Goal: Task Accomplishment & Management: Manage account settings

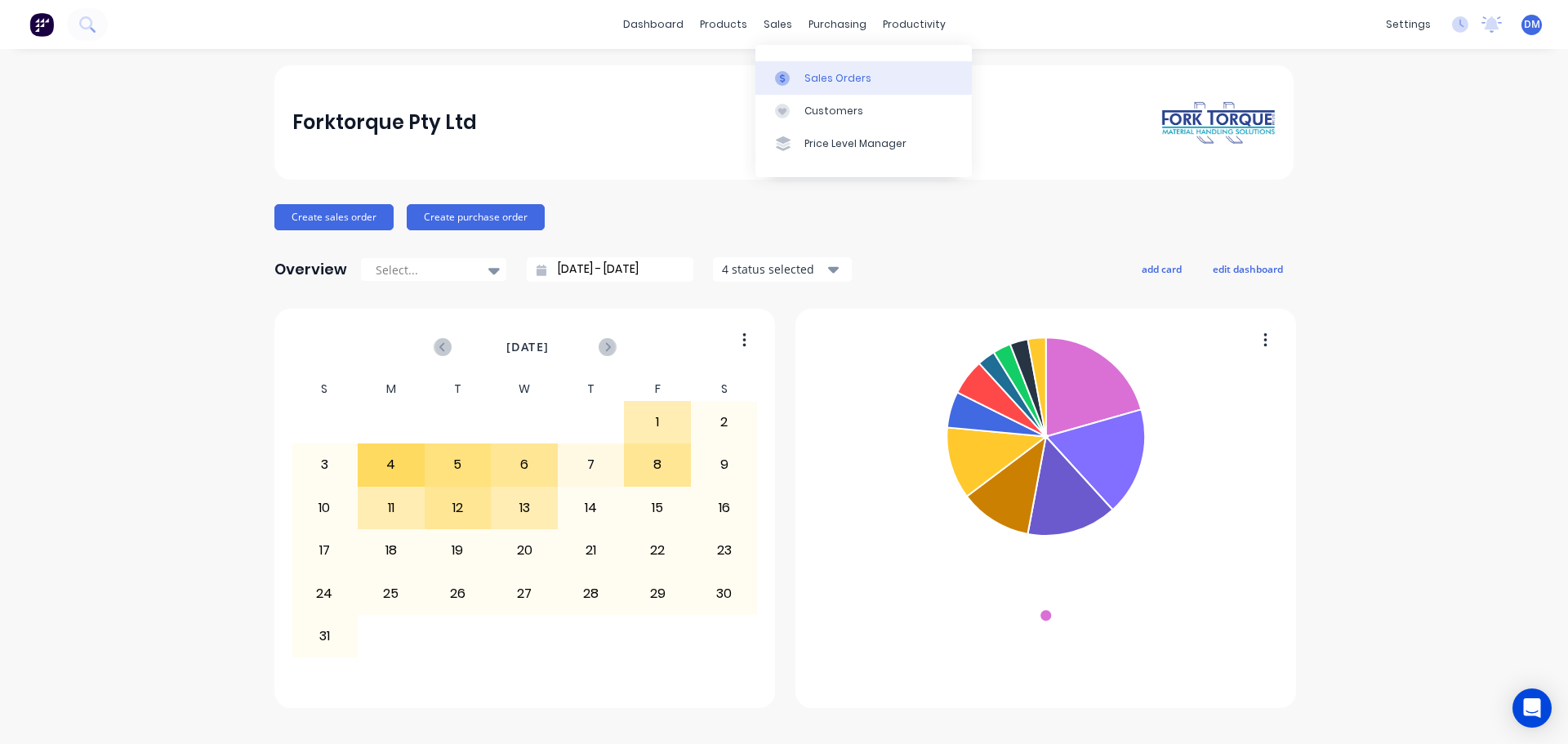
click at [808, 89] on link "Sales Orders" at bounding box center [863, 77] width 216 height 33
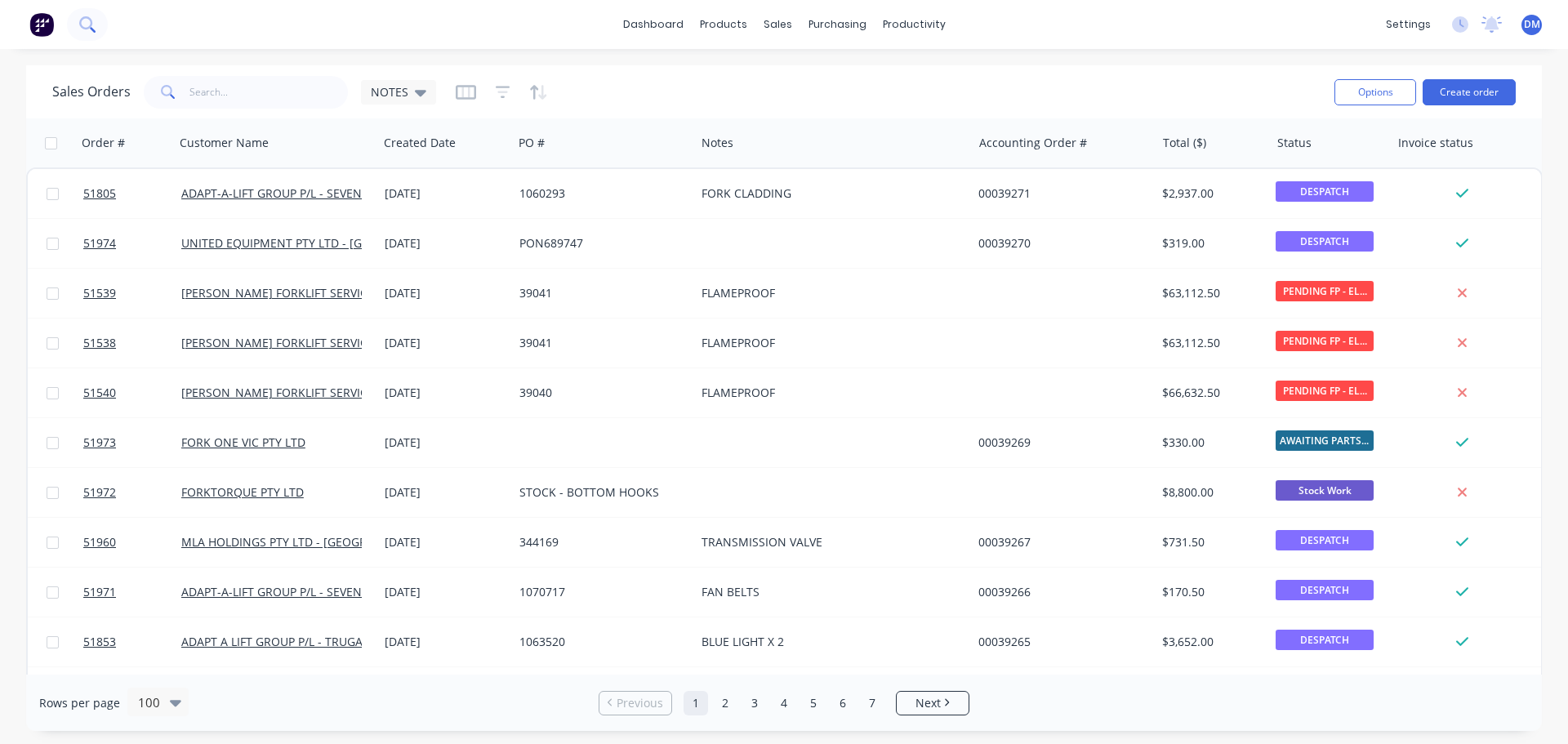
click at [95, 22] on button at bounding box center [87, 24] width 41 height 33
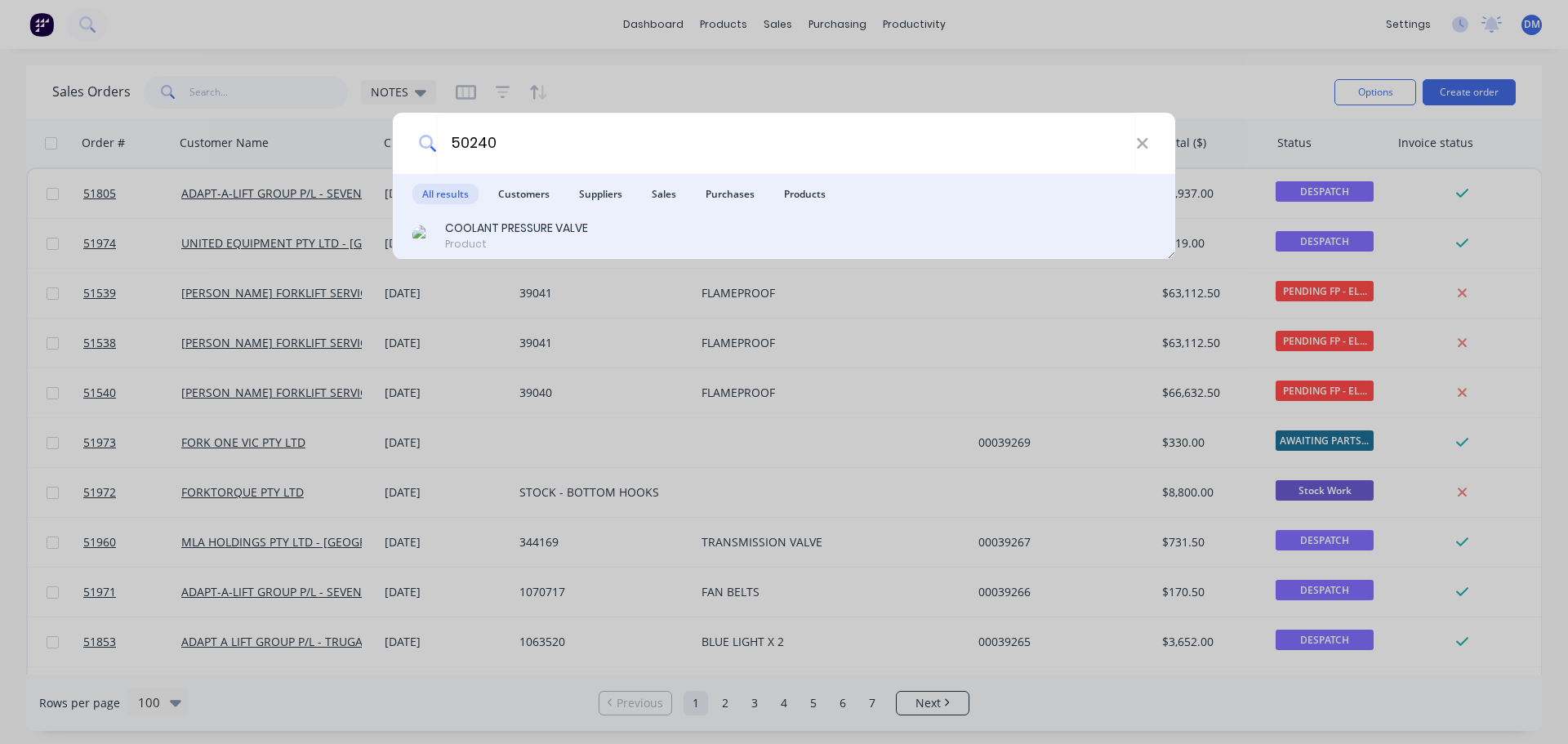
type input "50240"
click at [570, 232] on div "COOLANT PRESSURE VALVE" at bounding box center [516, 228] width 143 height 17
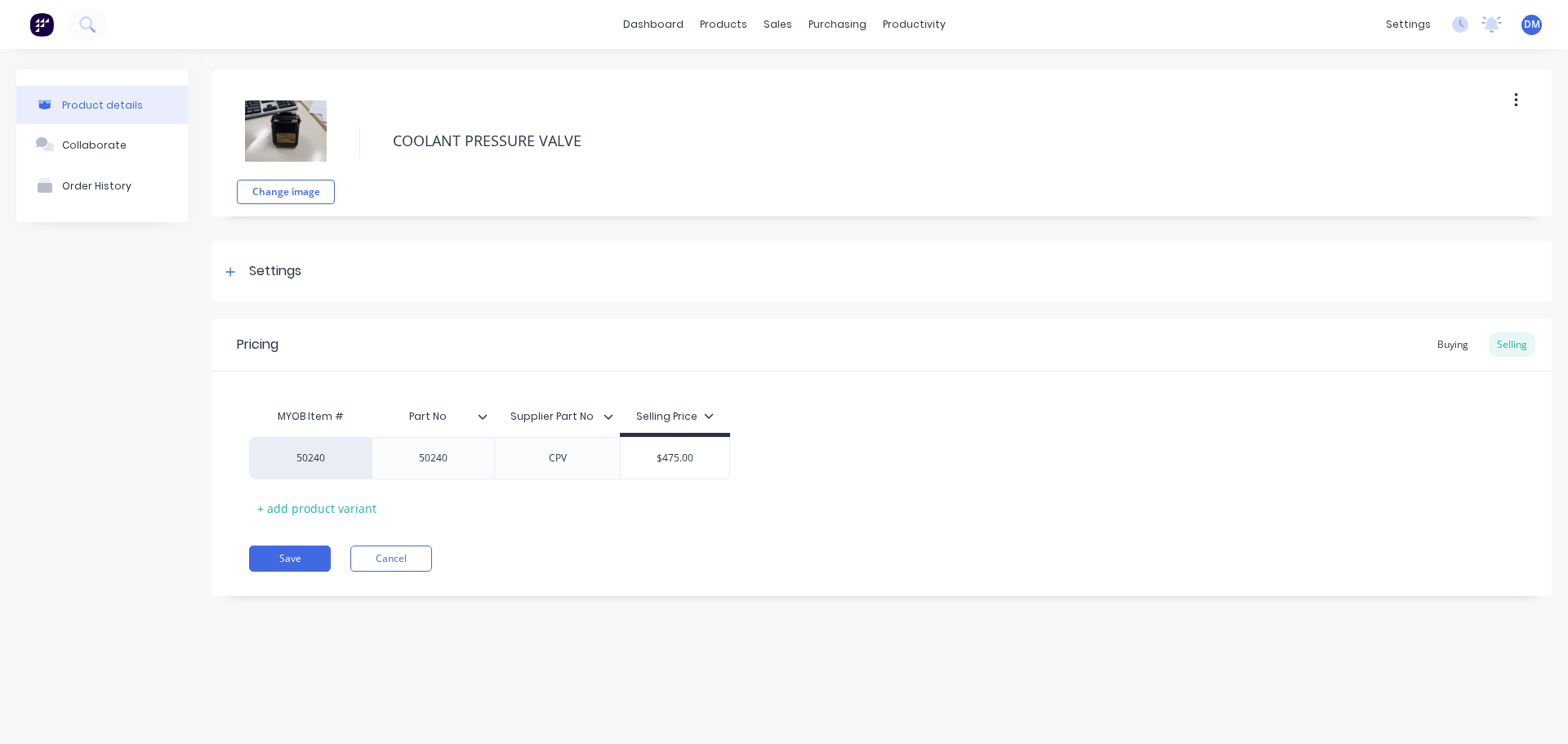
type textarea "x"
click at [91, 25] on icon at bounding box center [86, 23] width 13 height 13
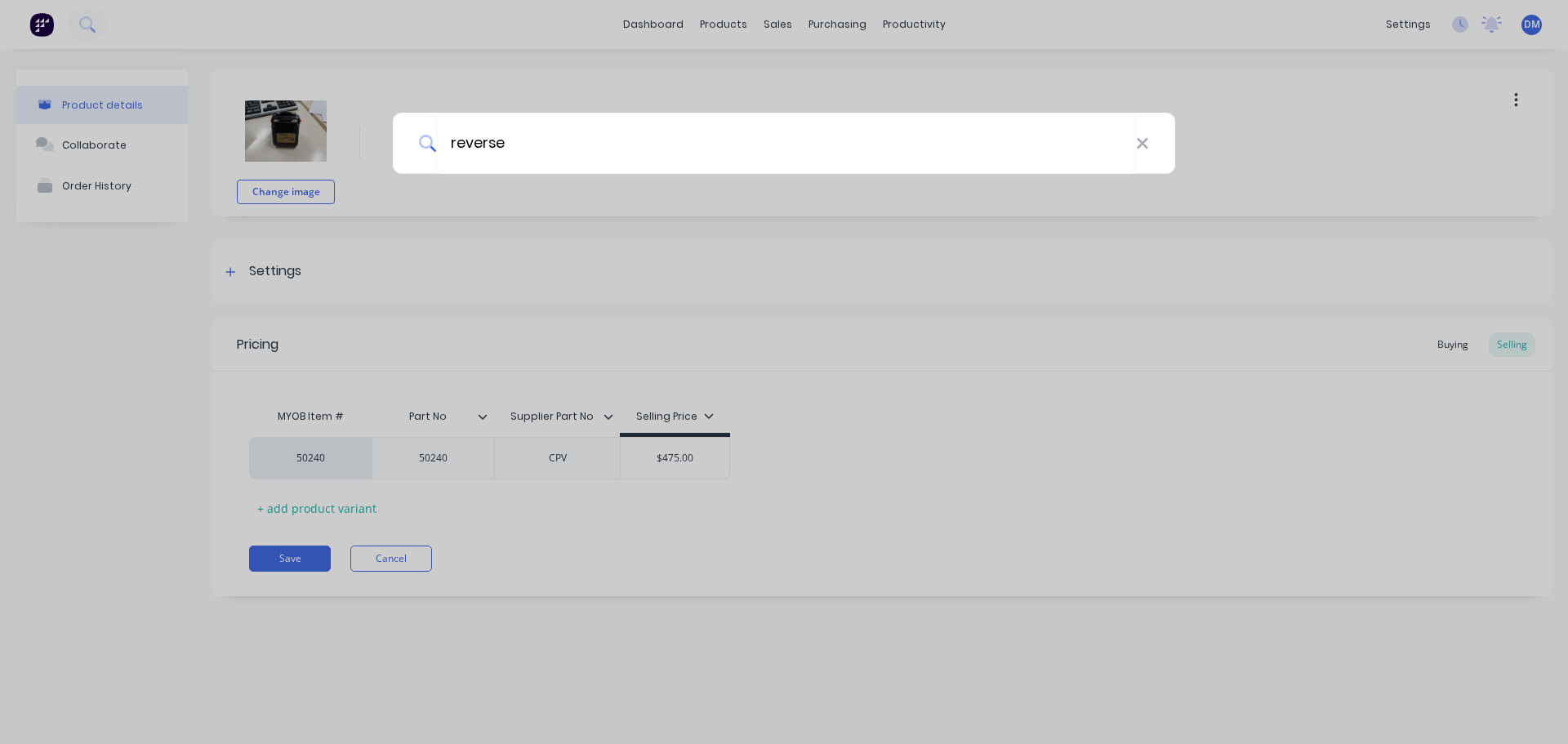
type input "reverse"
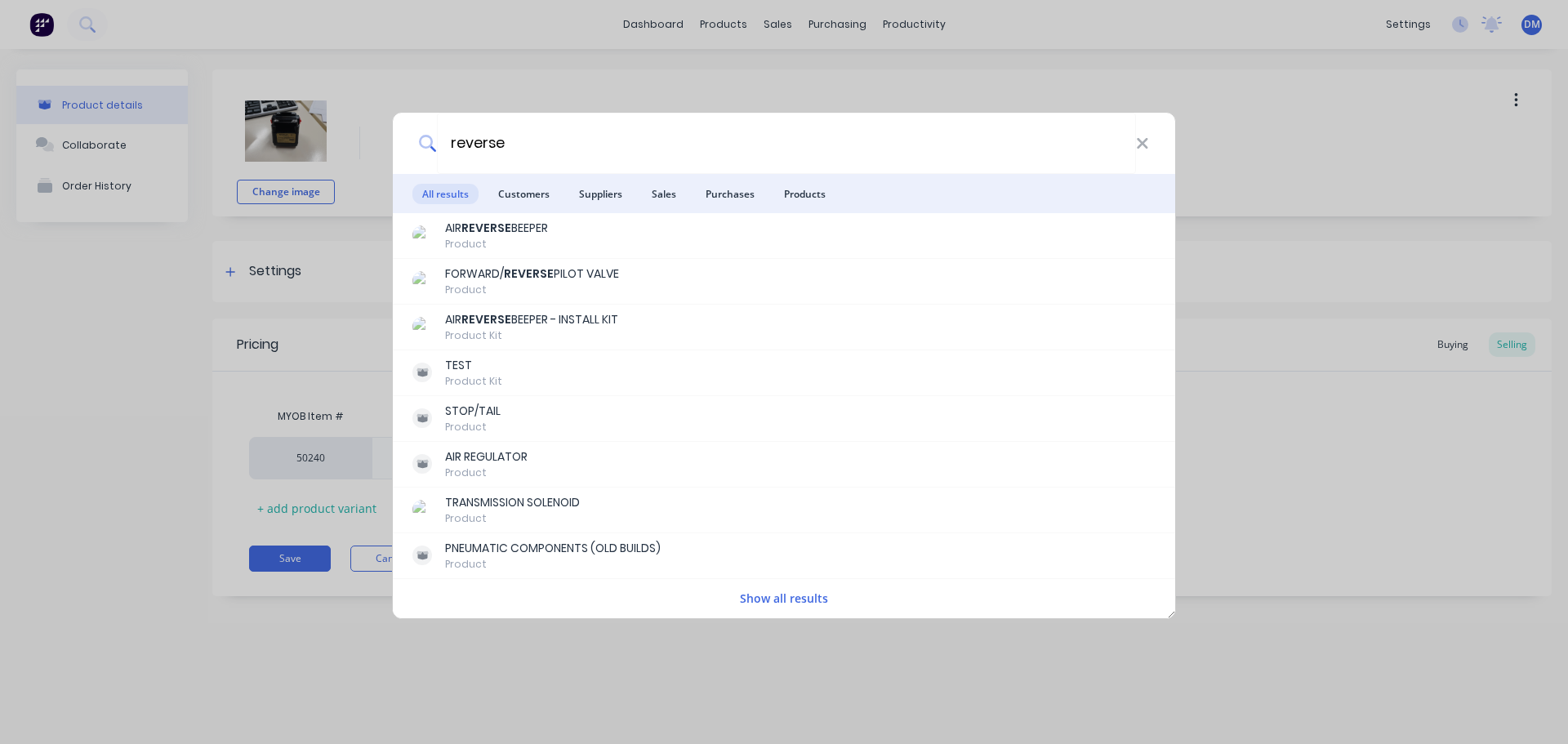
click at [481, 226] on b "REVERSE" at bounding box center [486, 227] width 49 height 16
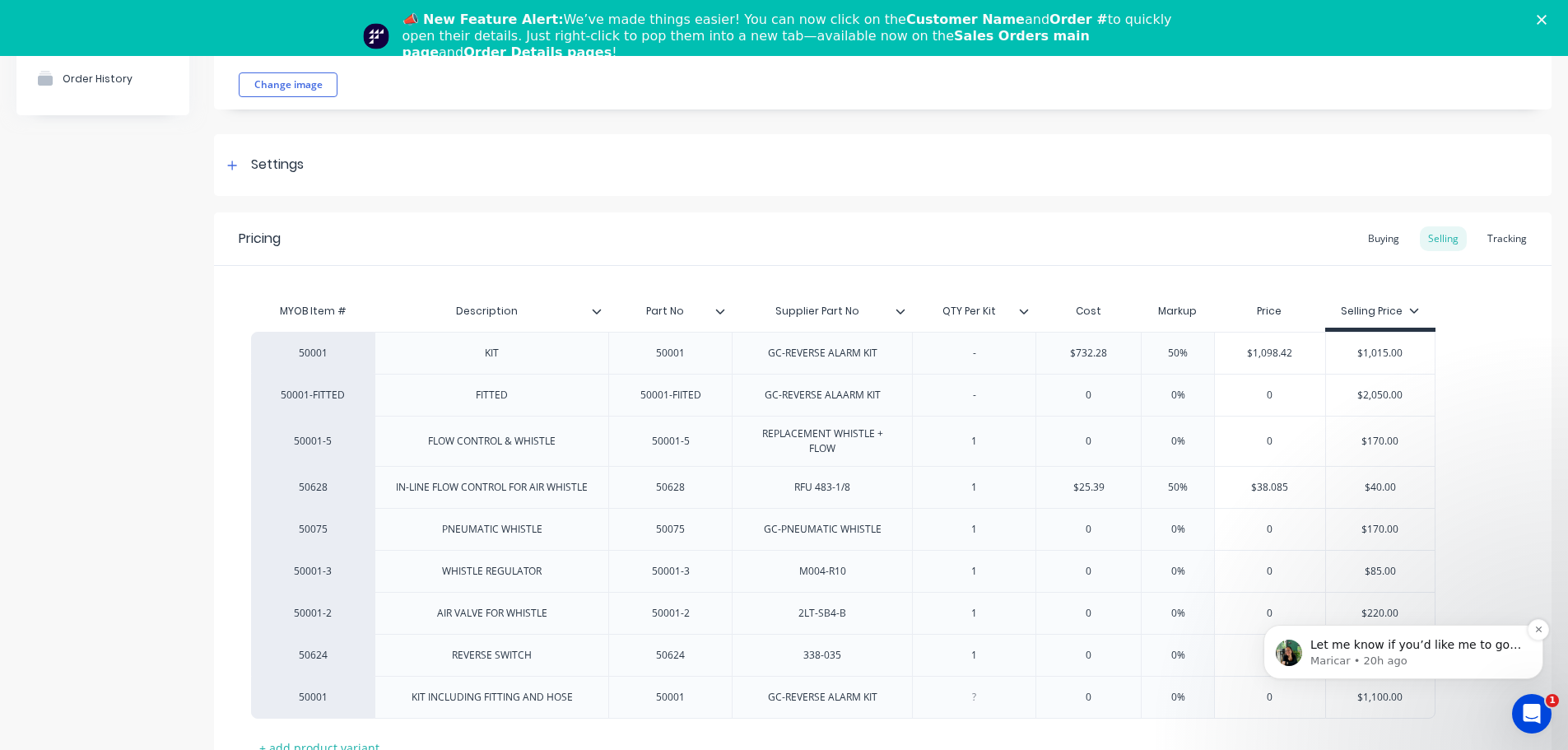
click at [1473, 645] on p "Let me know if you’d like me to go ahead and separate them up for you." at bounding box center [1416, 644] width 212 height 16
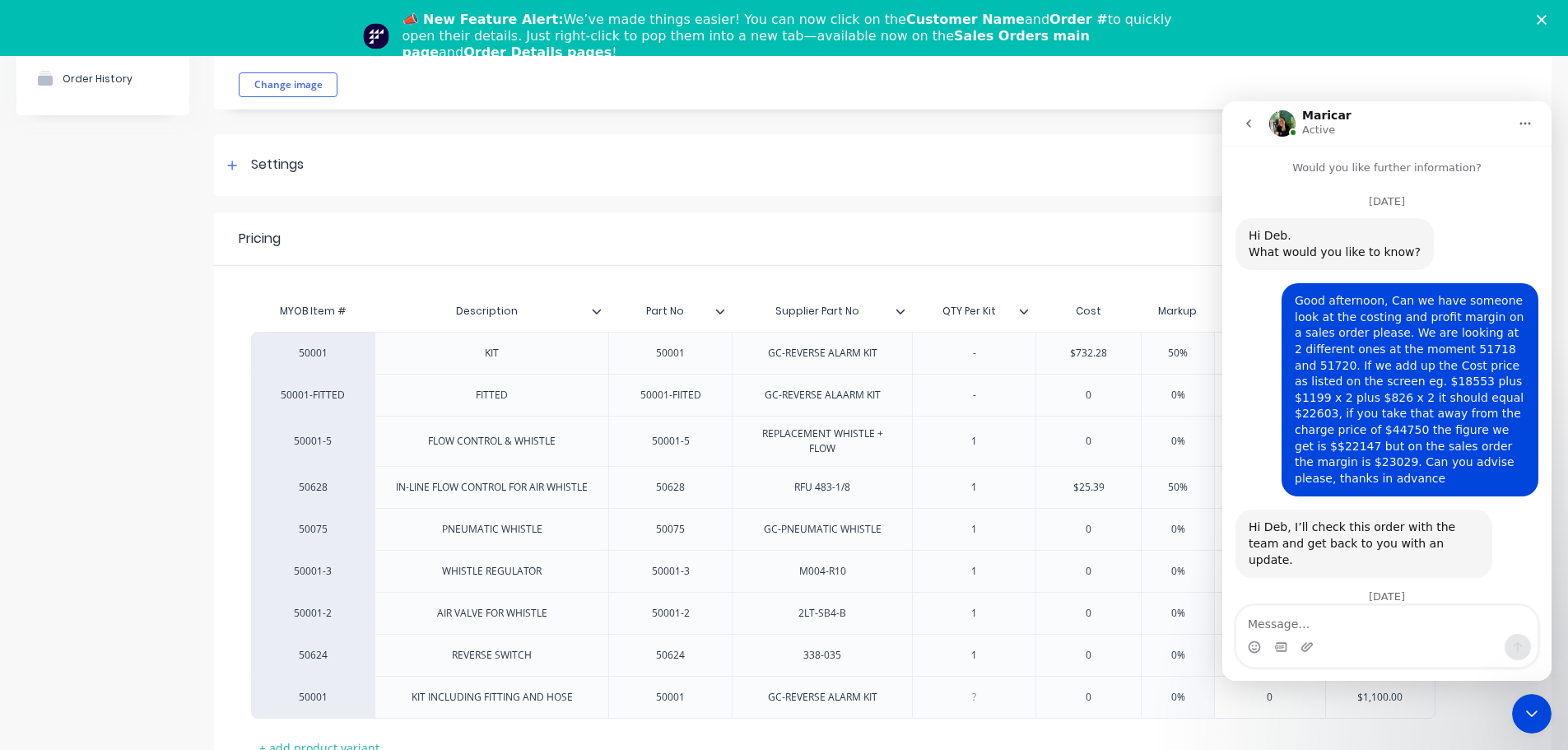
scroll to position [196, 0]
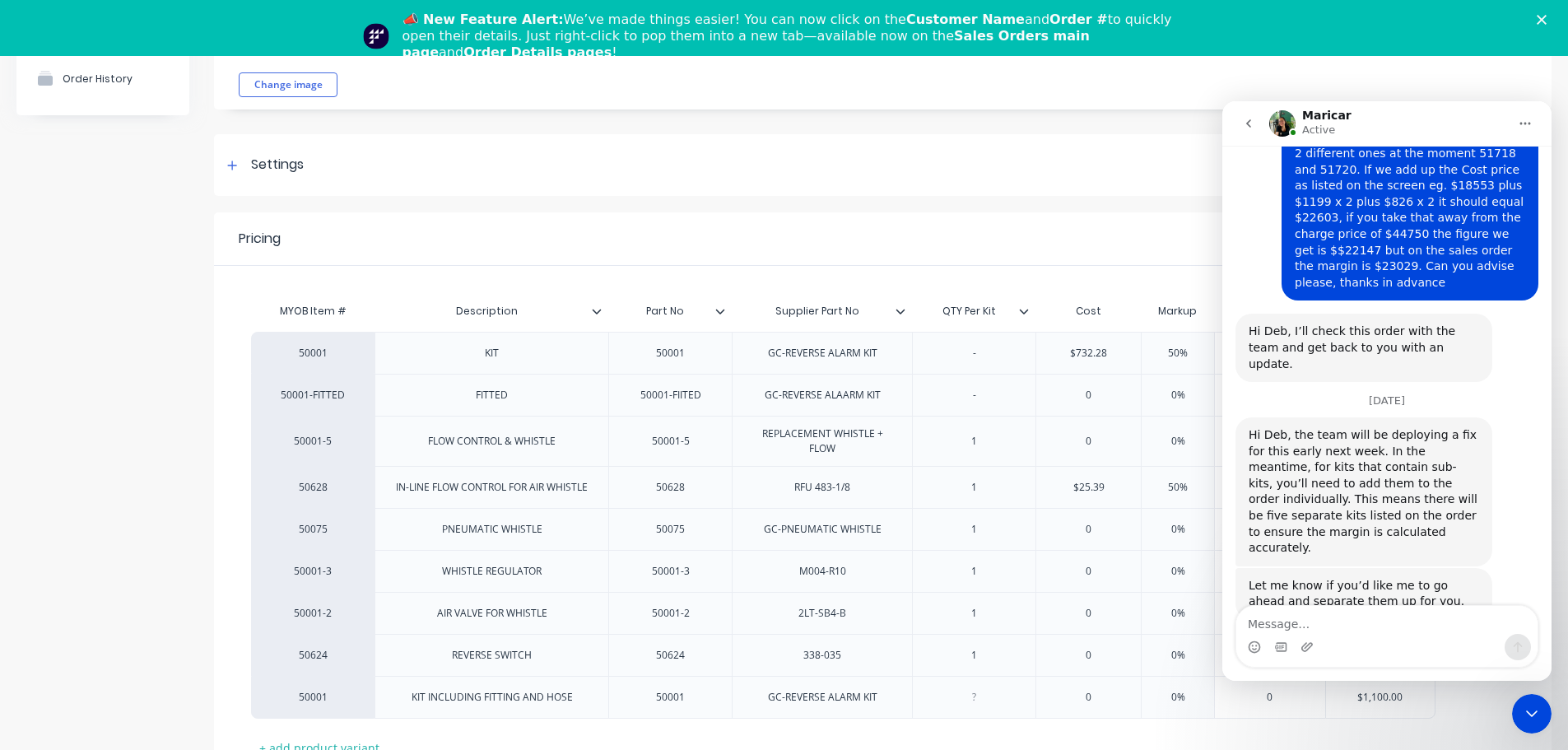
click at [1308, 623] on textarea "Message…" at bounding box center [1387, 619] width 301 height 28
type textarea "N"
click at [1527, 712] on icon "Close Intercom Messenger" at bounding box center [1532, 714] width 12 height 7
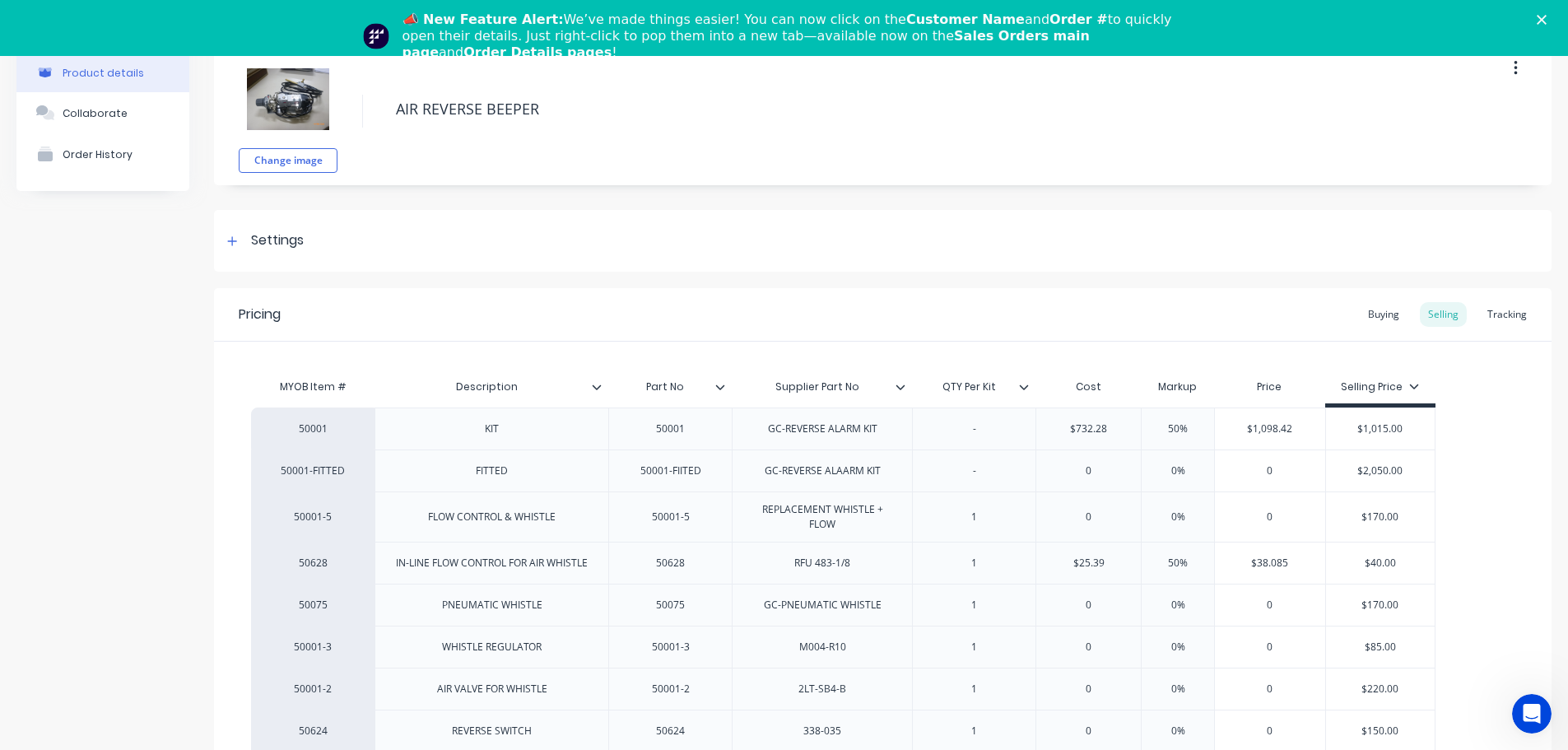
scroll to position [0, 0]
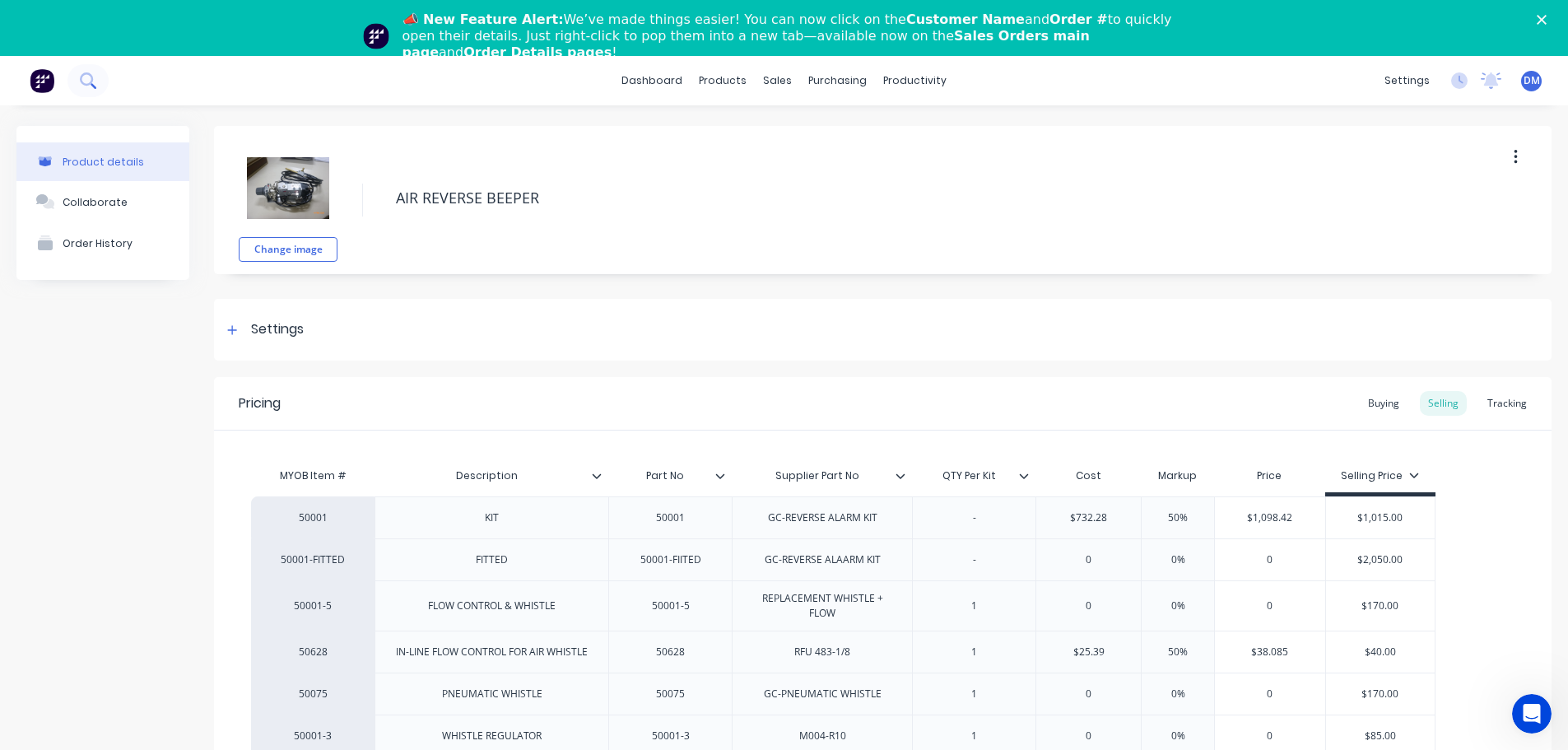
click at [79, 80] on button at bounding box center [88, 80] width 41 height 33
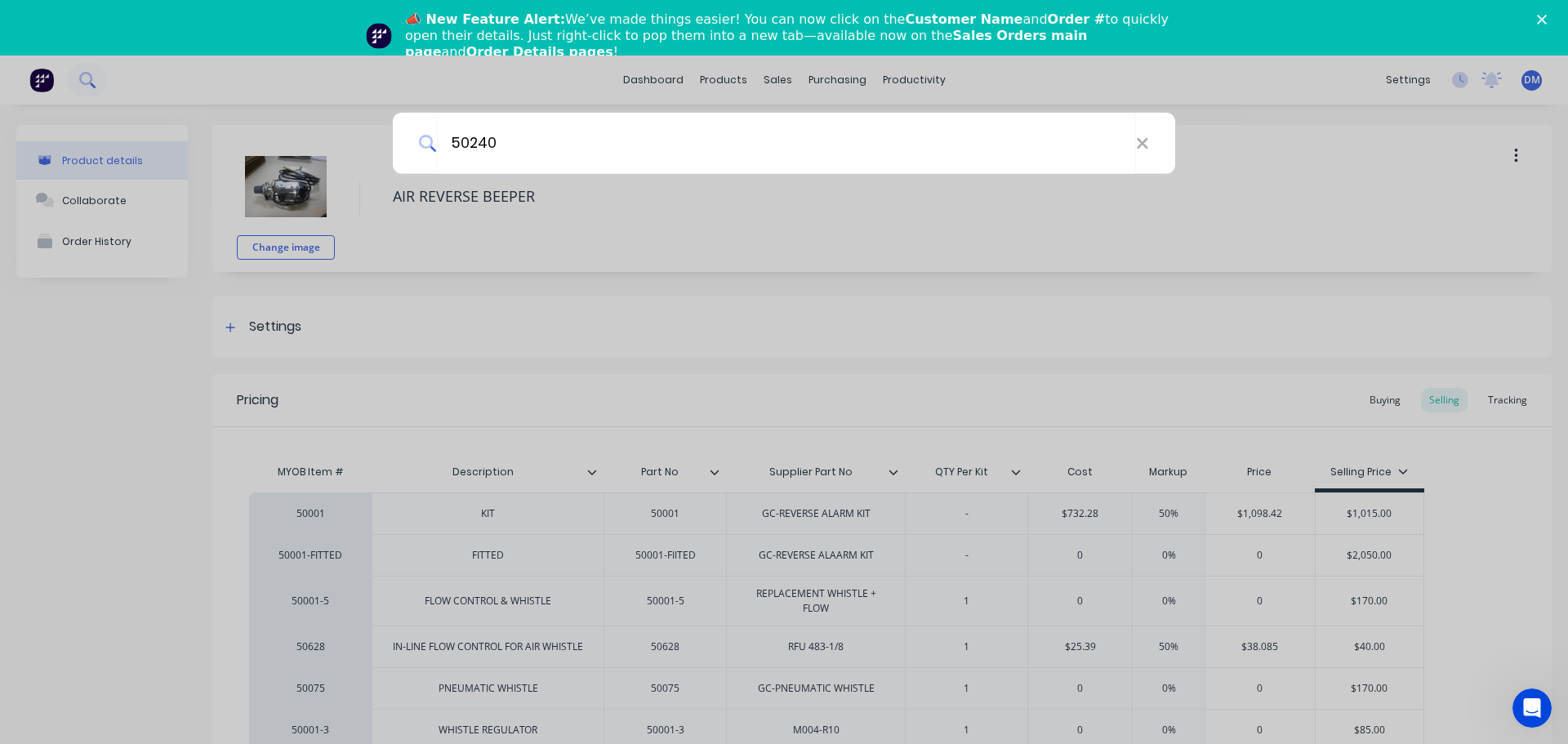
type input "50240"
type textarea "x"
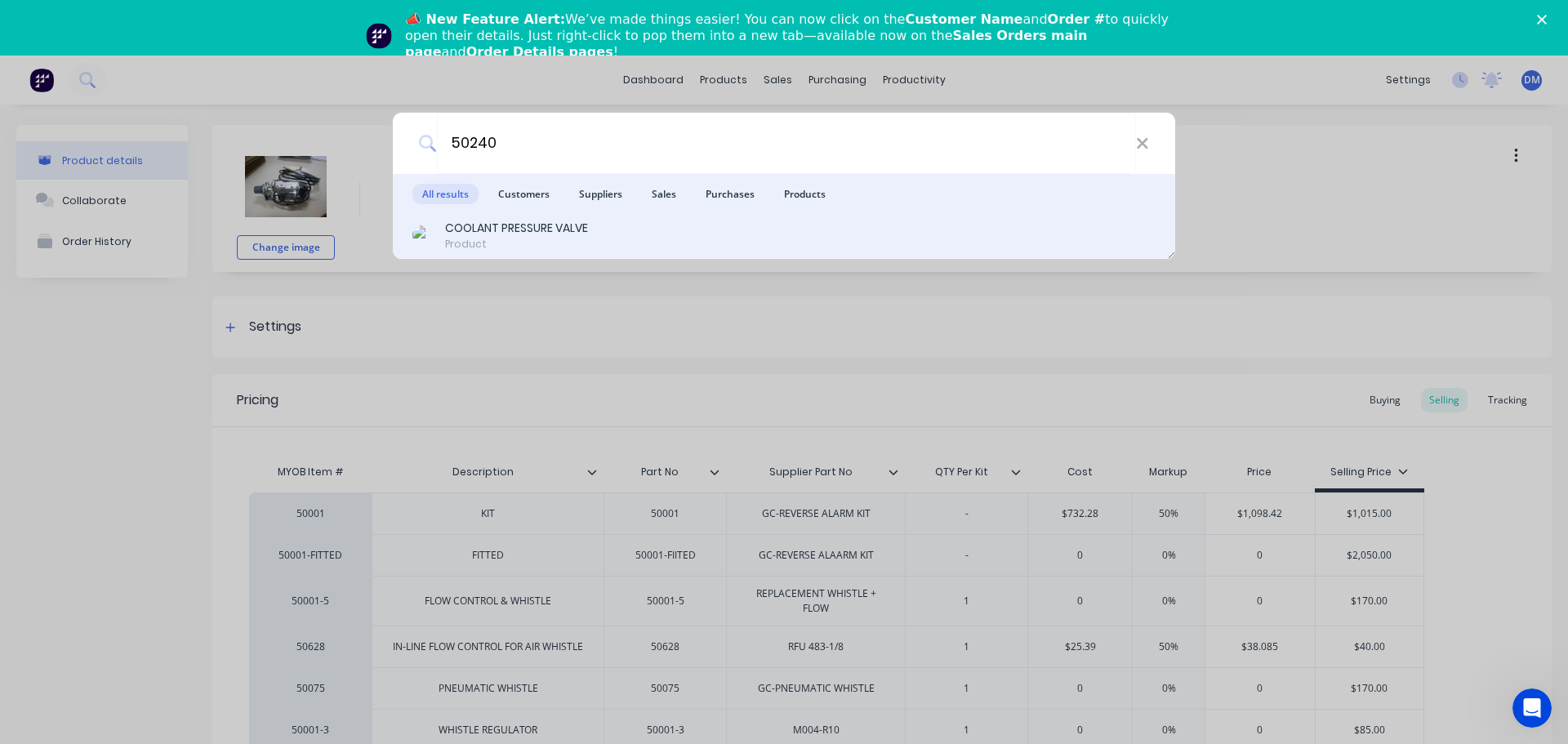
click at [533, 239] on div "Product" at bounding box center [516, 244] width 143 height 15
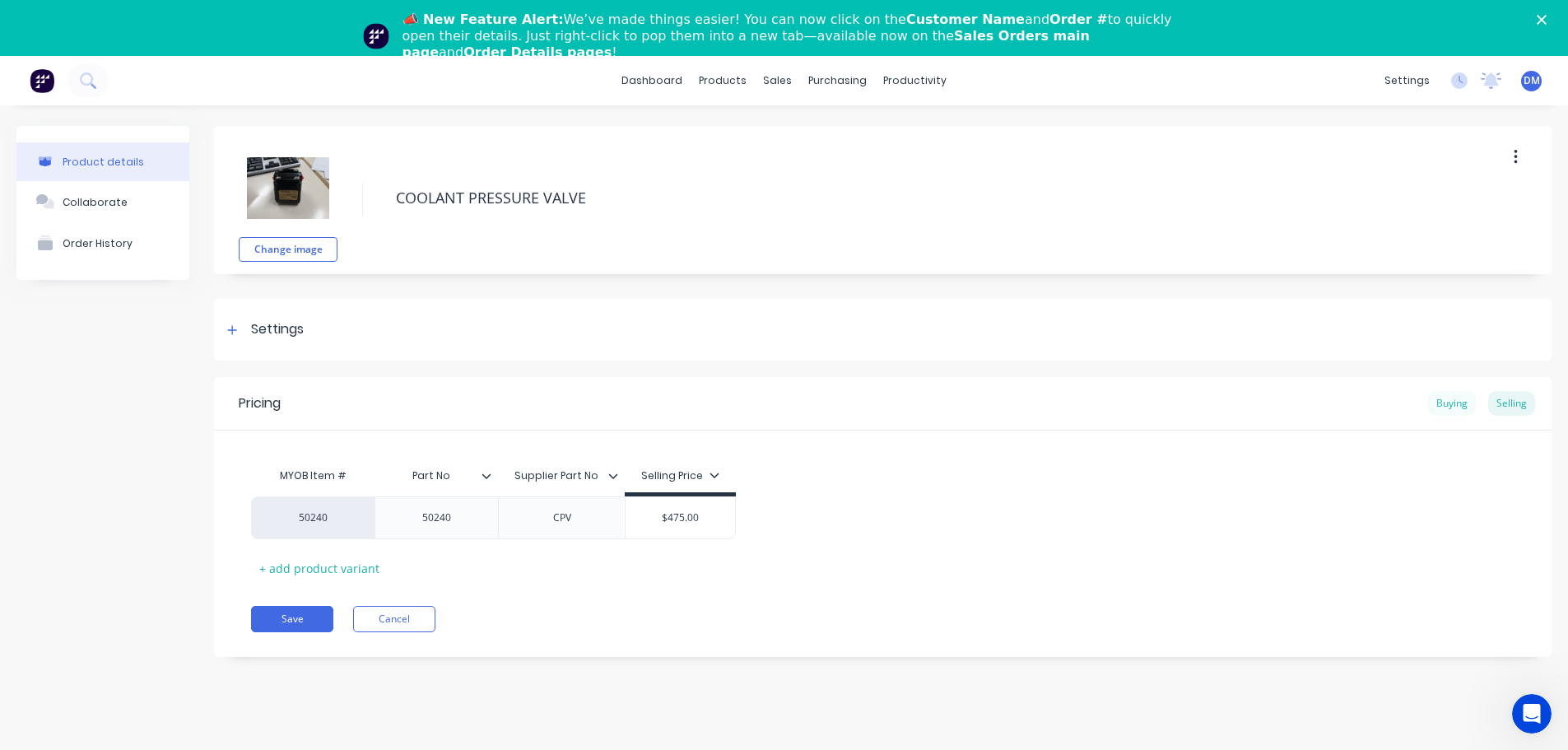
click at [1458, 410] on div "Buying" at bounding box center [1451, 402] width 47 height 25
click at [1524, 401] on div "Selling" at bounding box center [1511, 402] width 47 height 25
click at [1547, 17] on polygon "Close" at bounding box center [1542, 20] width 10 height 10
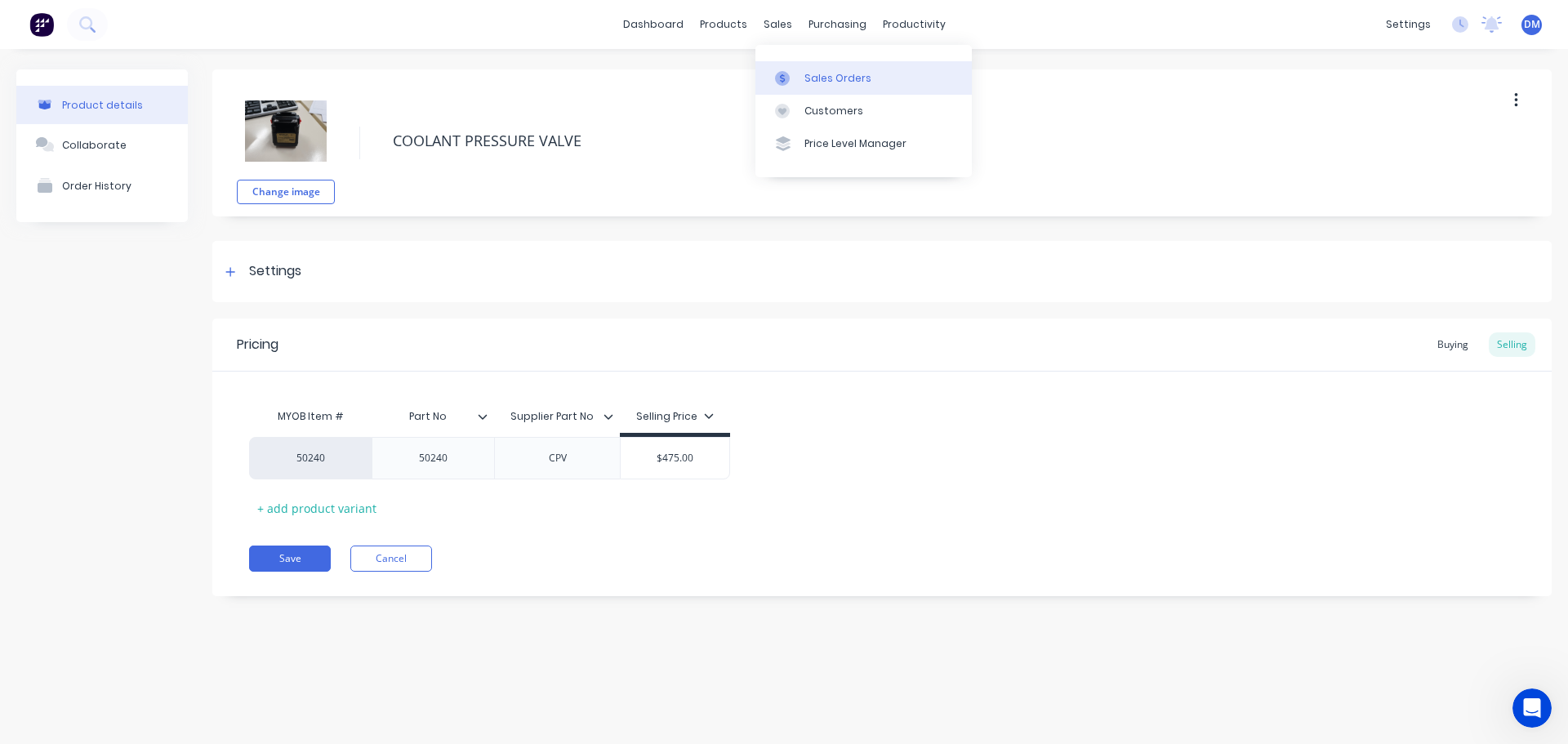
click at [818, 77] on div "Sales Orders" at bounding box center [838, 79] width 67 height 15
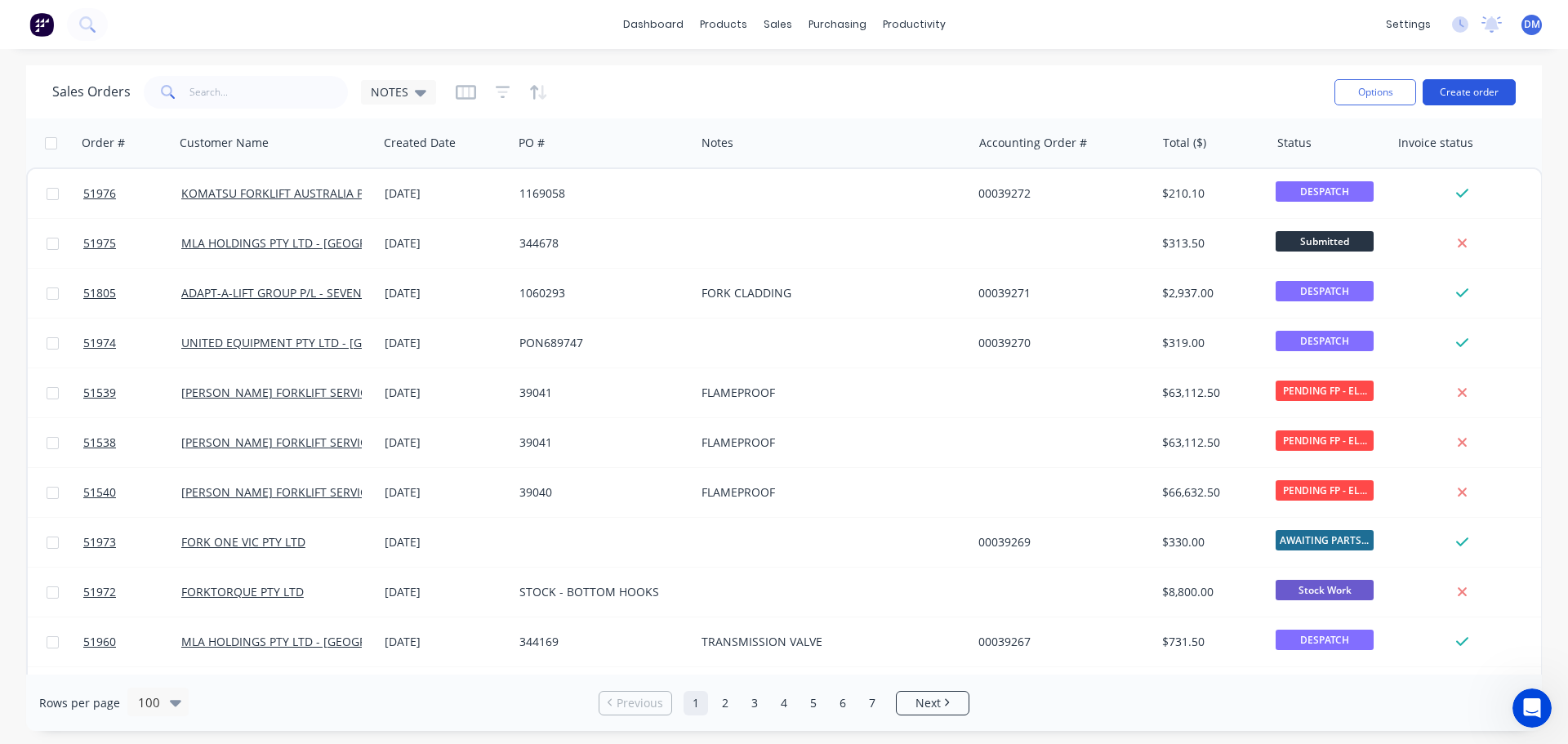
click at [1444, 98] on button "Create order" at bounding box center [1468, 91] width 93 height 26
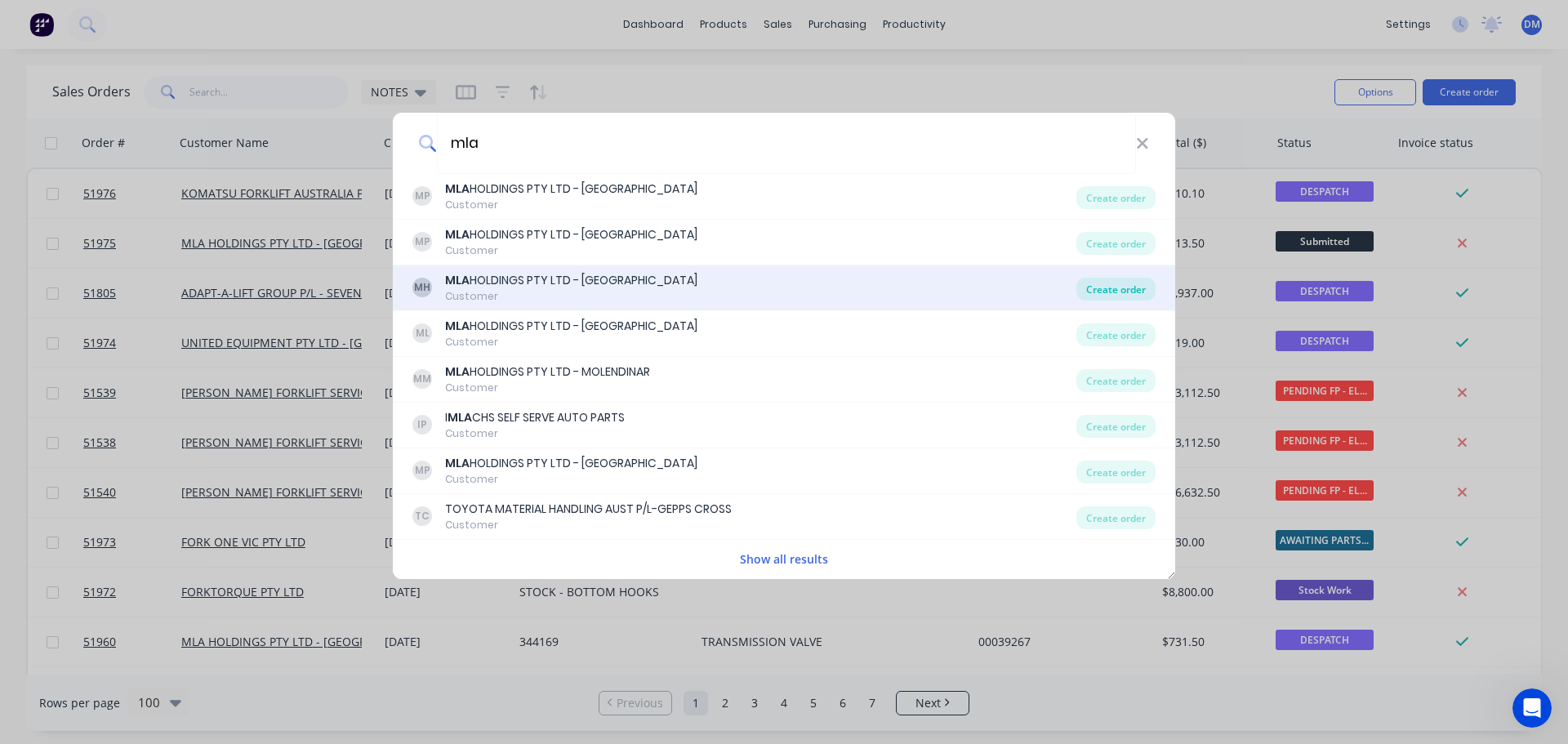
type input "mla"
click at [1110, 289] on div "Create order" at bounding box center [1116, 289] width 79 height 23
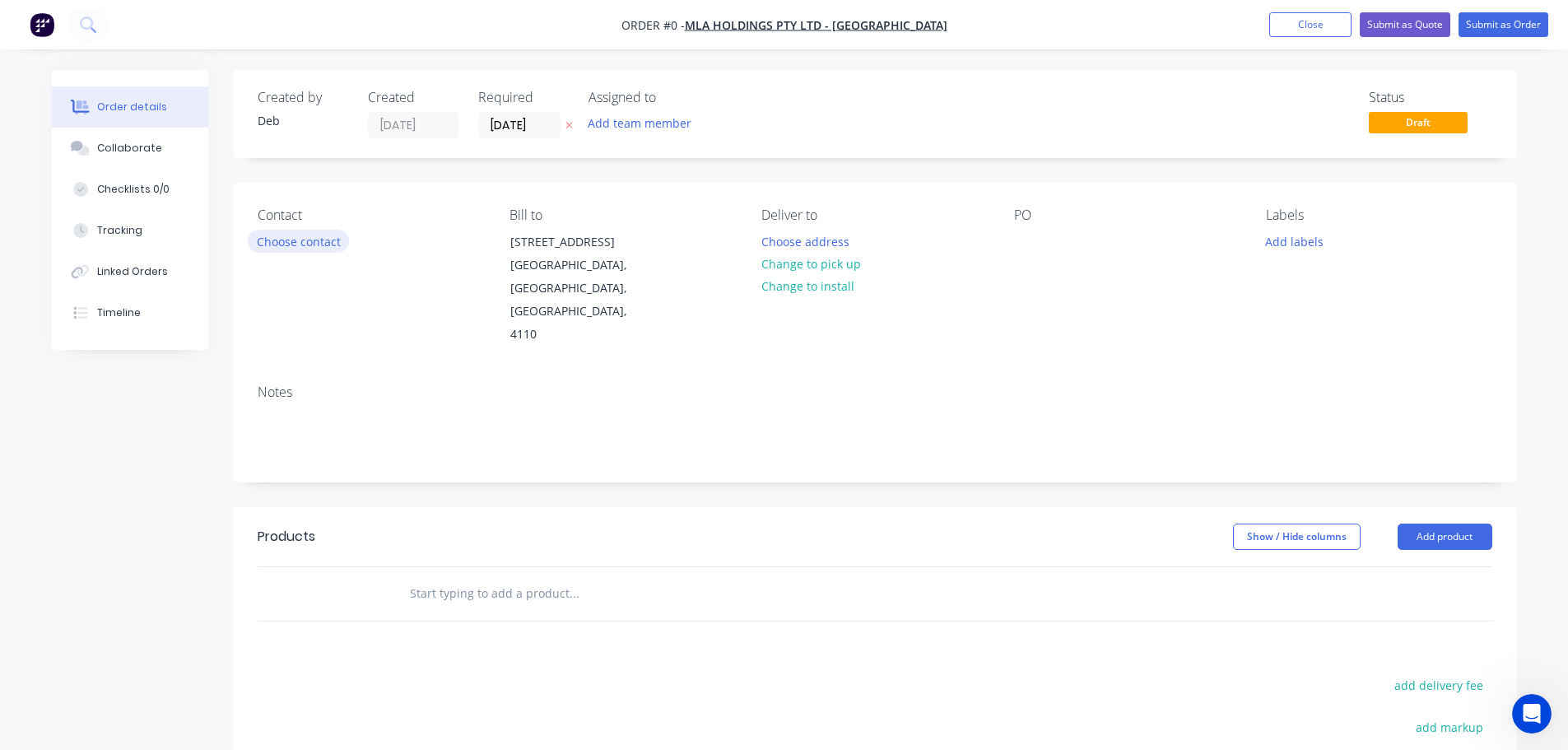
click at [332, 232] on button "Choose contact" at bounding box center [299, 241] width 101 height 22
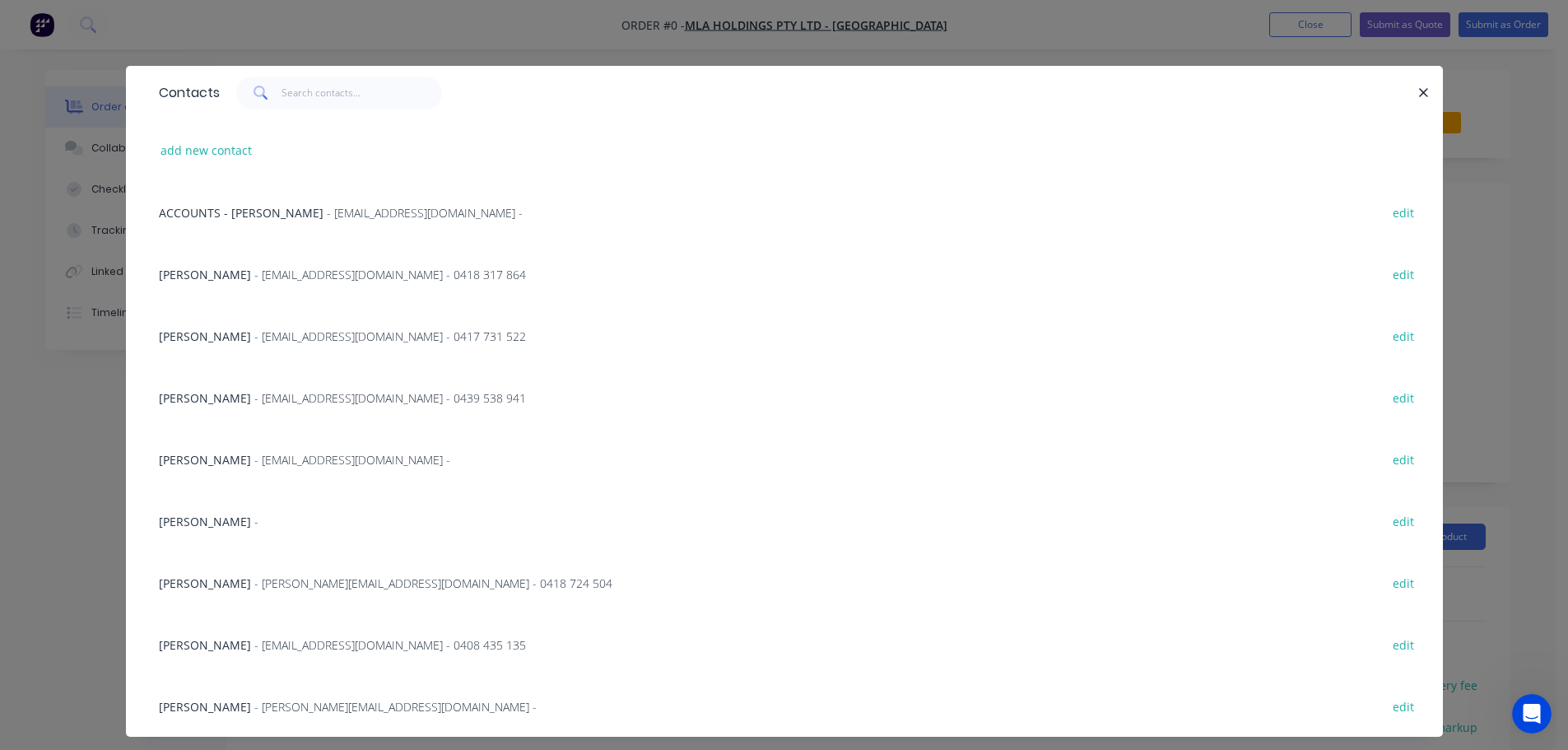
click at [326, 459] on span "- qldspares@mlaholdings.com.au -" at bounding box center [353, 459] width 196 height 15
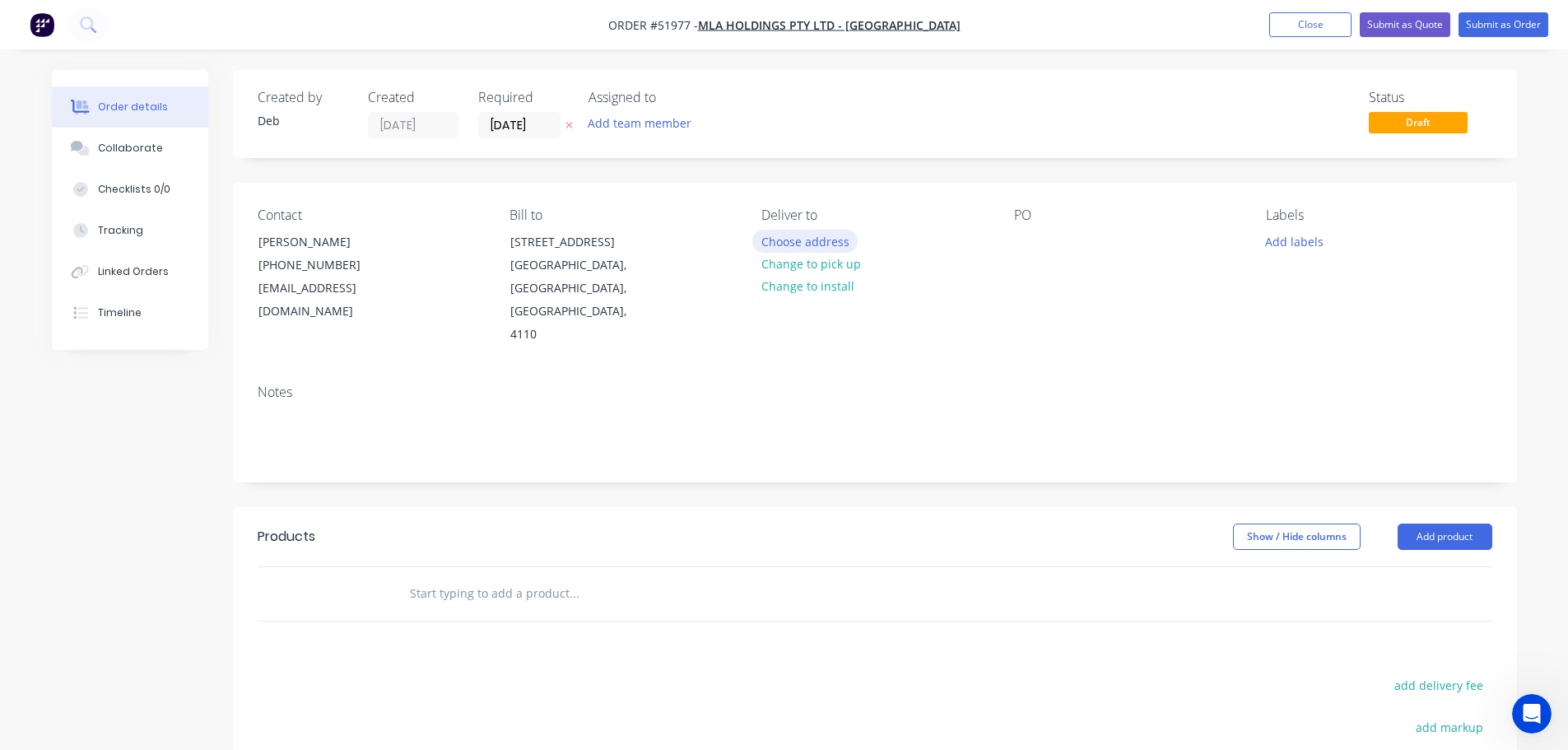
click at [787, 242] on button "Choose address" at bounding box center [804, 241] width 106 height 22
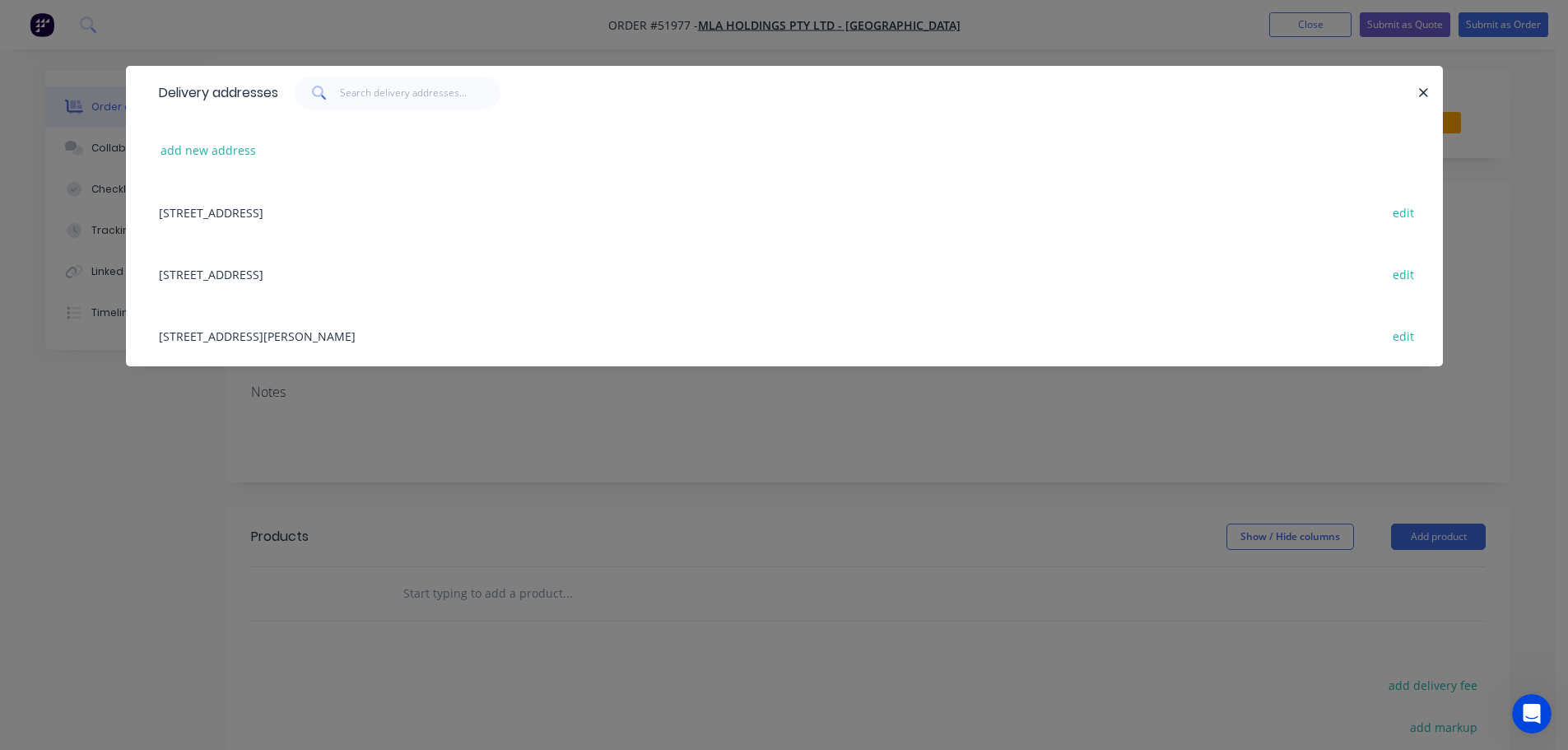
click at [240, 206] on div "60 HUB CRESCENT, HEATHWOOD, Queensland, Australia, 4110 edit" at bounding box center [784, 211] width 1268 height 62
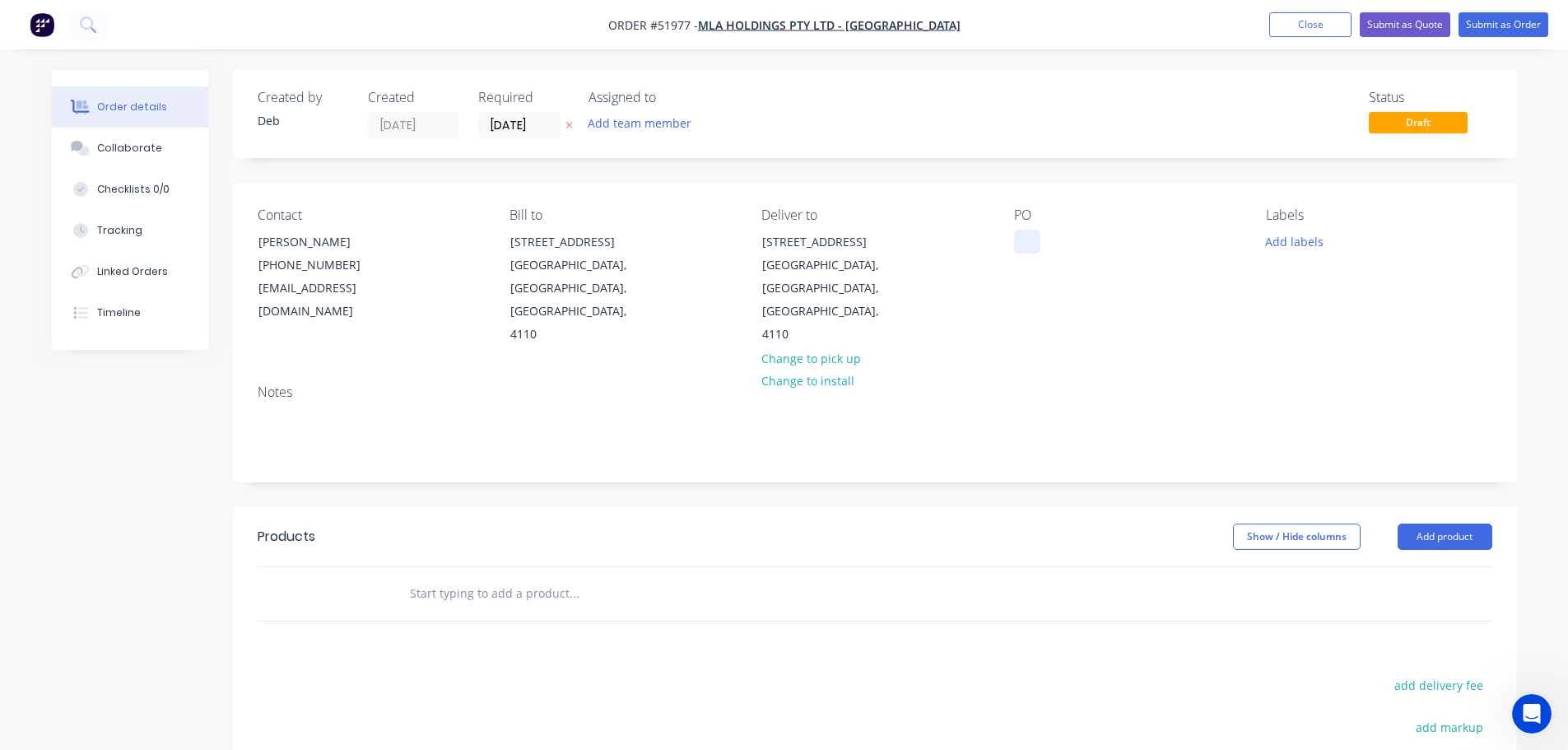
click at [1025, 244] on div at bounding box center [1027, 242] width 26 height 24
click at [477, 577] on input "text" at bounding box center [573, 593] width 329 height 33
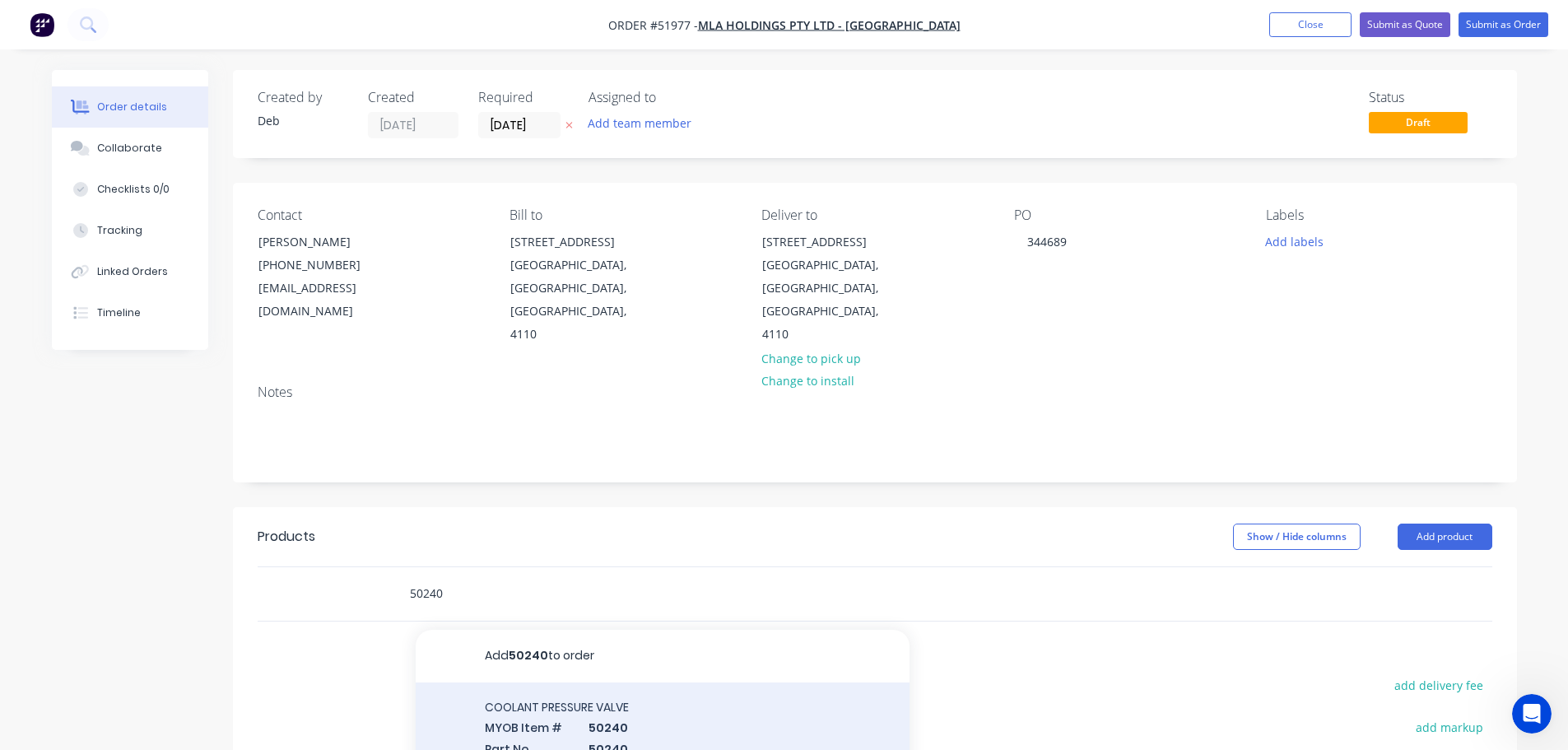
type input "50240"
click at [559, 709] on div "COOLANT PRESSURE VALVE MYOB Item # 50240 Part No 50240 Supplier Part No CPV Pro…" at bounding box center [662, 757] width 494 height 150
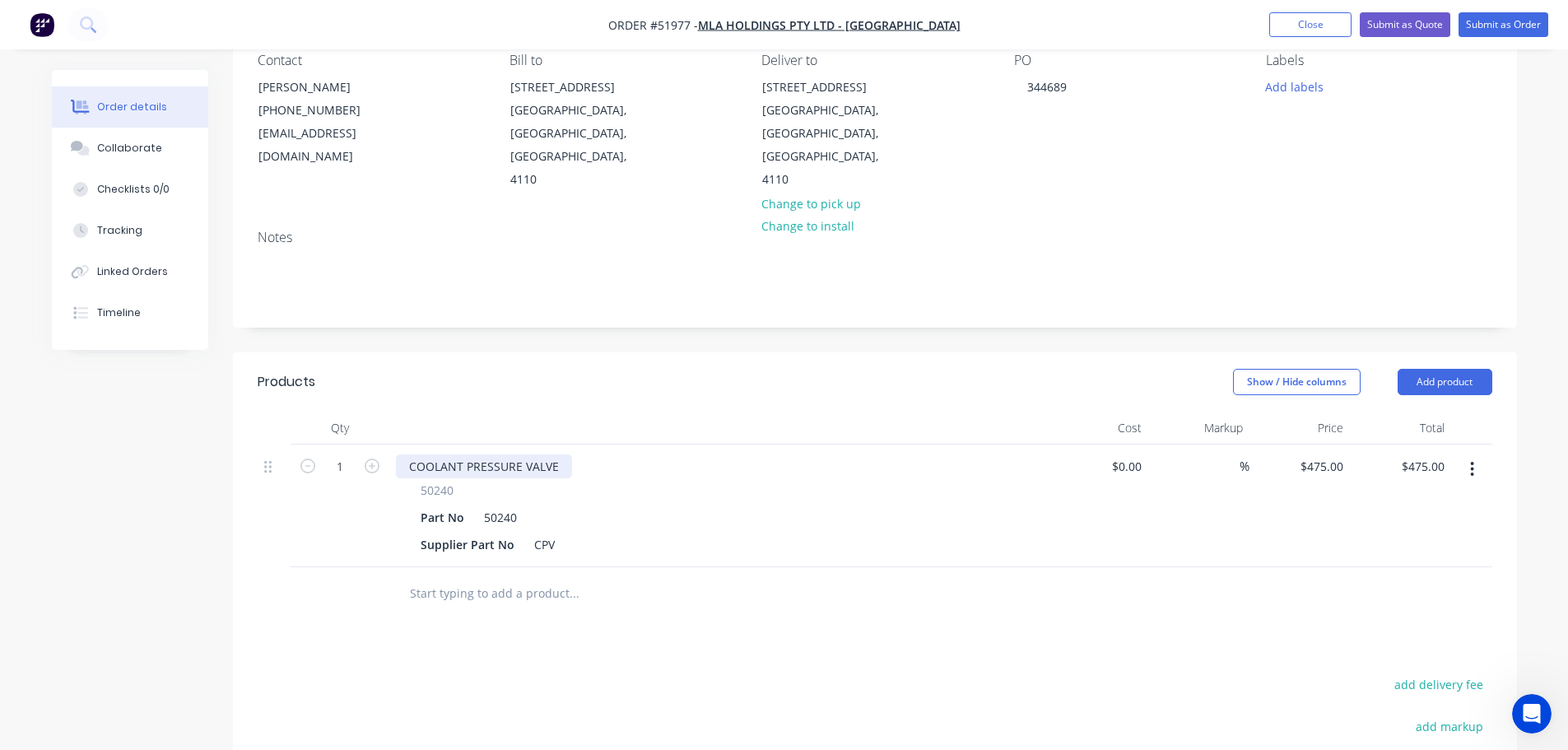
scroll to position [165, 0]
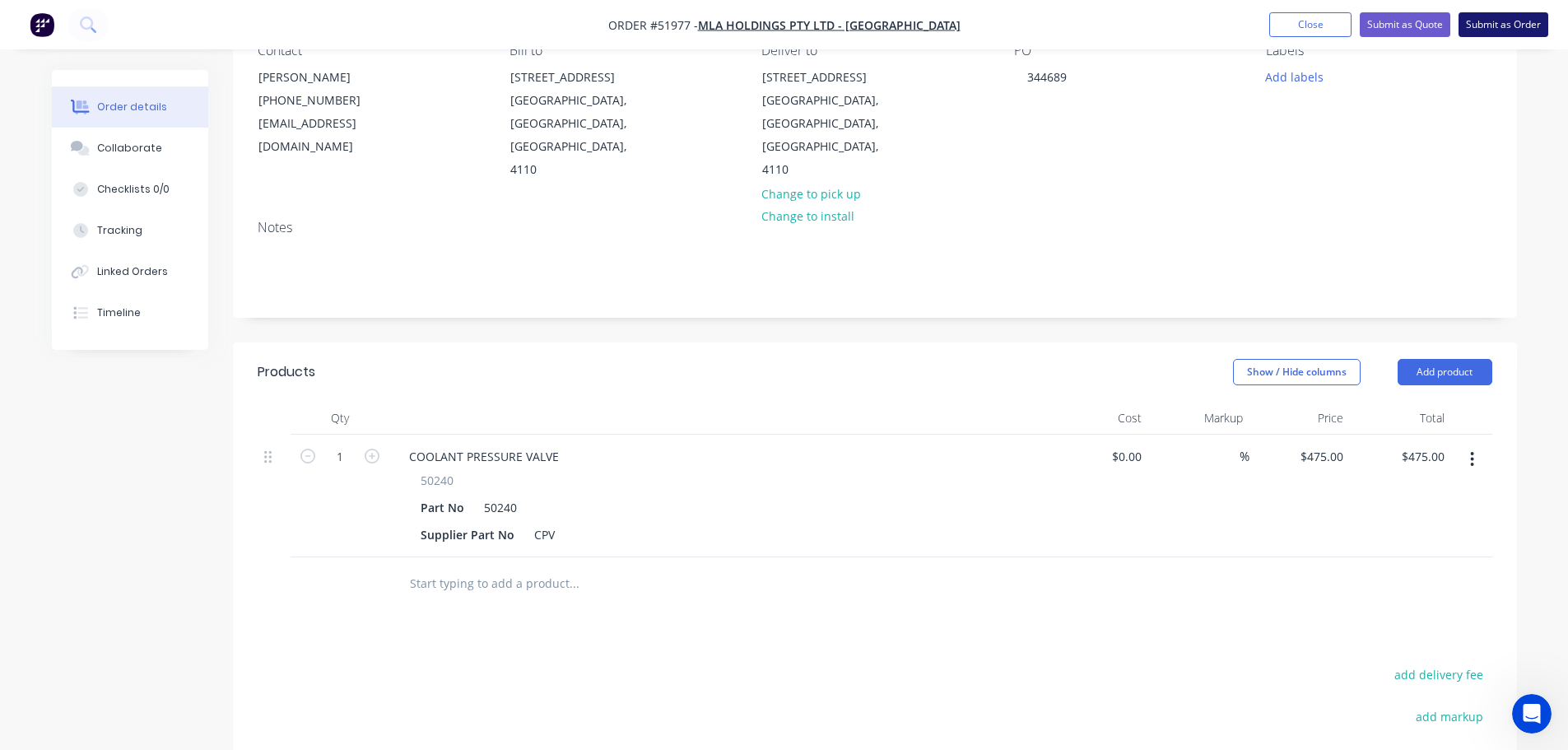
click at [1480, 25] on button "Submit as Order" at bounding box center [1503, 25] width 90 height 25
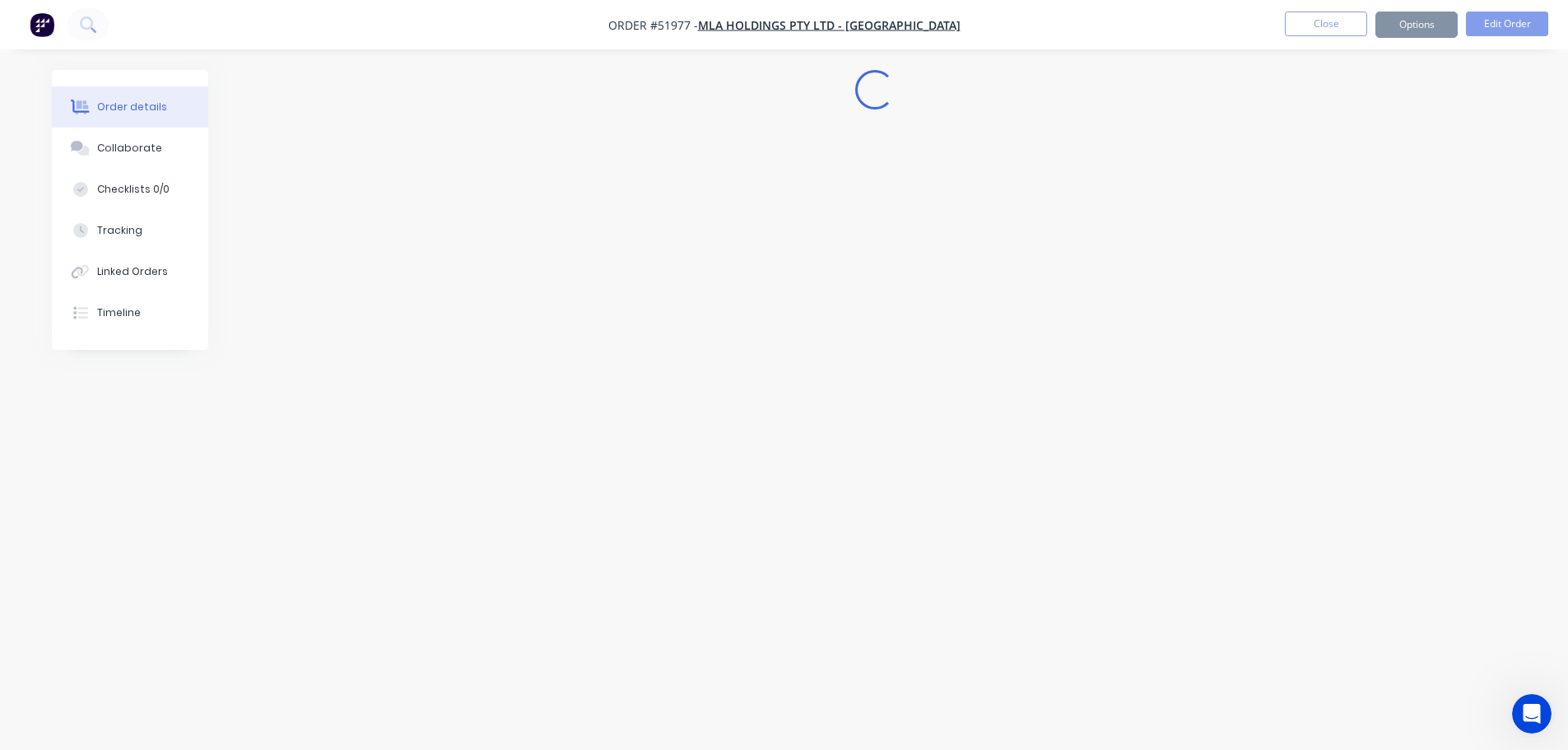
scroll to position [0, 0]
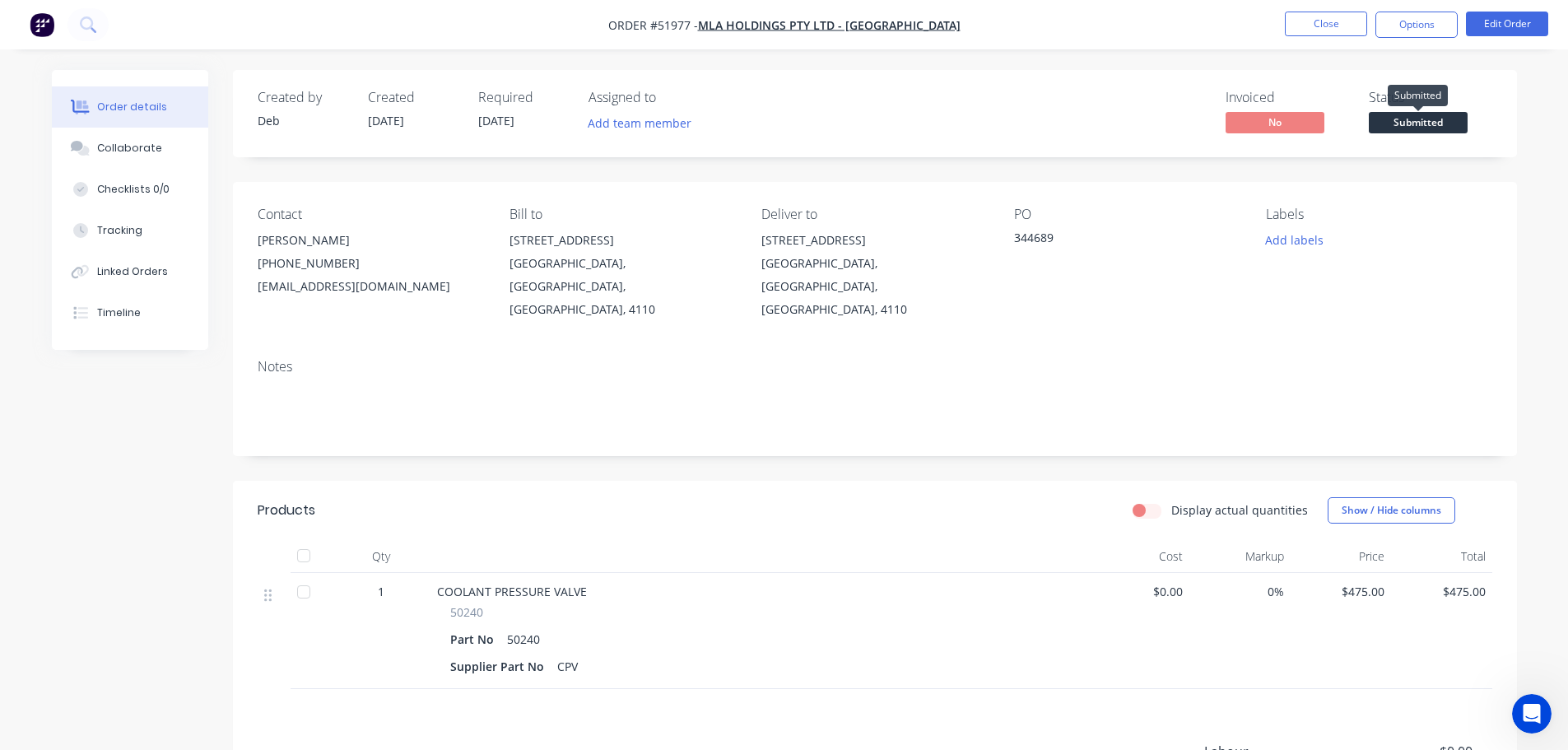
click at [1423, 126] on span "Submitted" at bounding box center [1417, 122] width 99 height 20
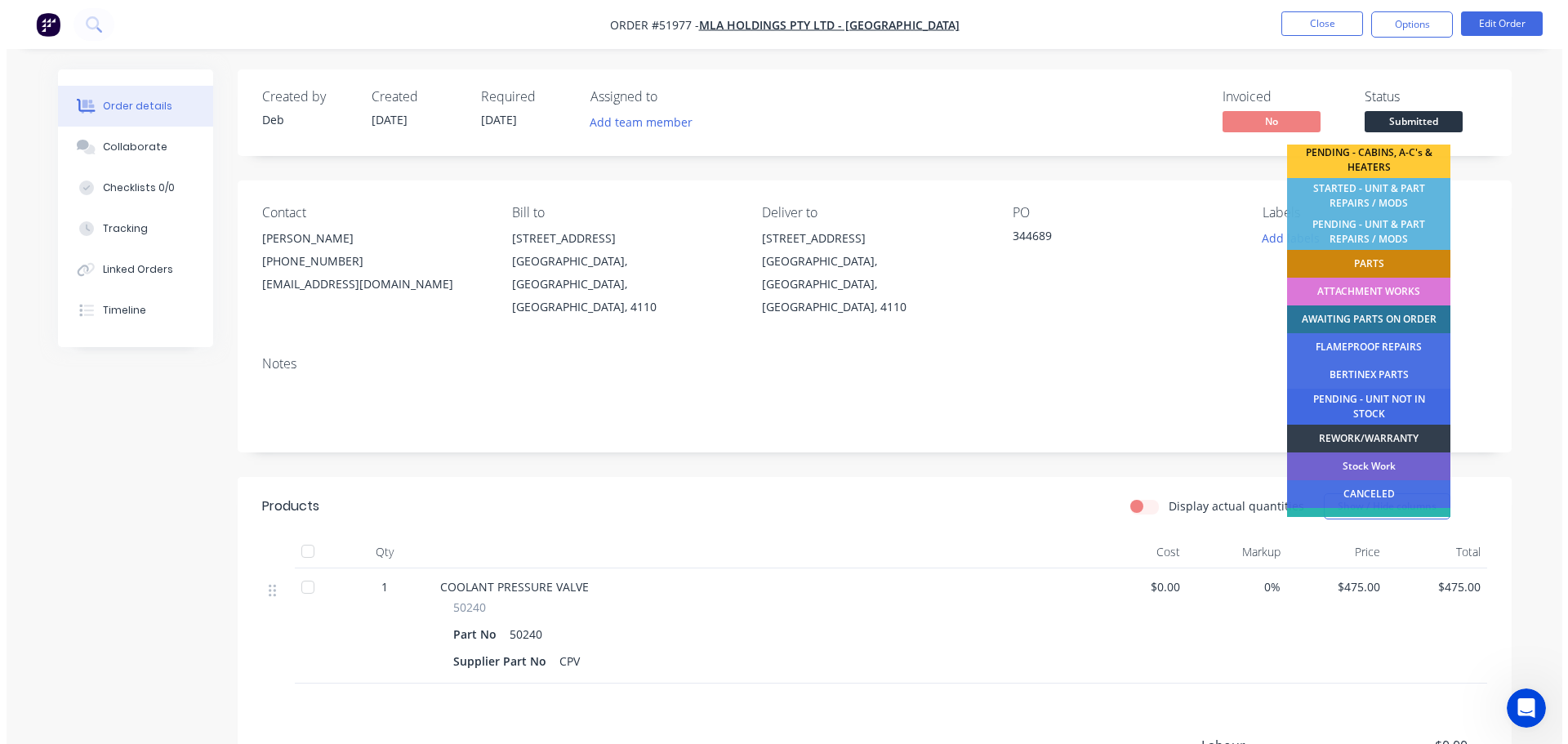
scroll to position [326, 0]
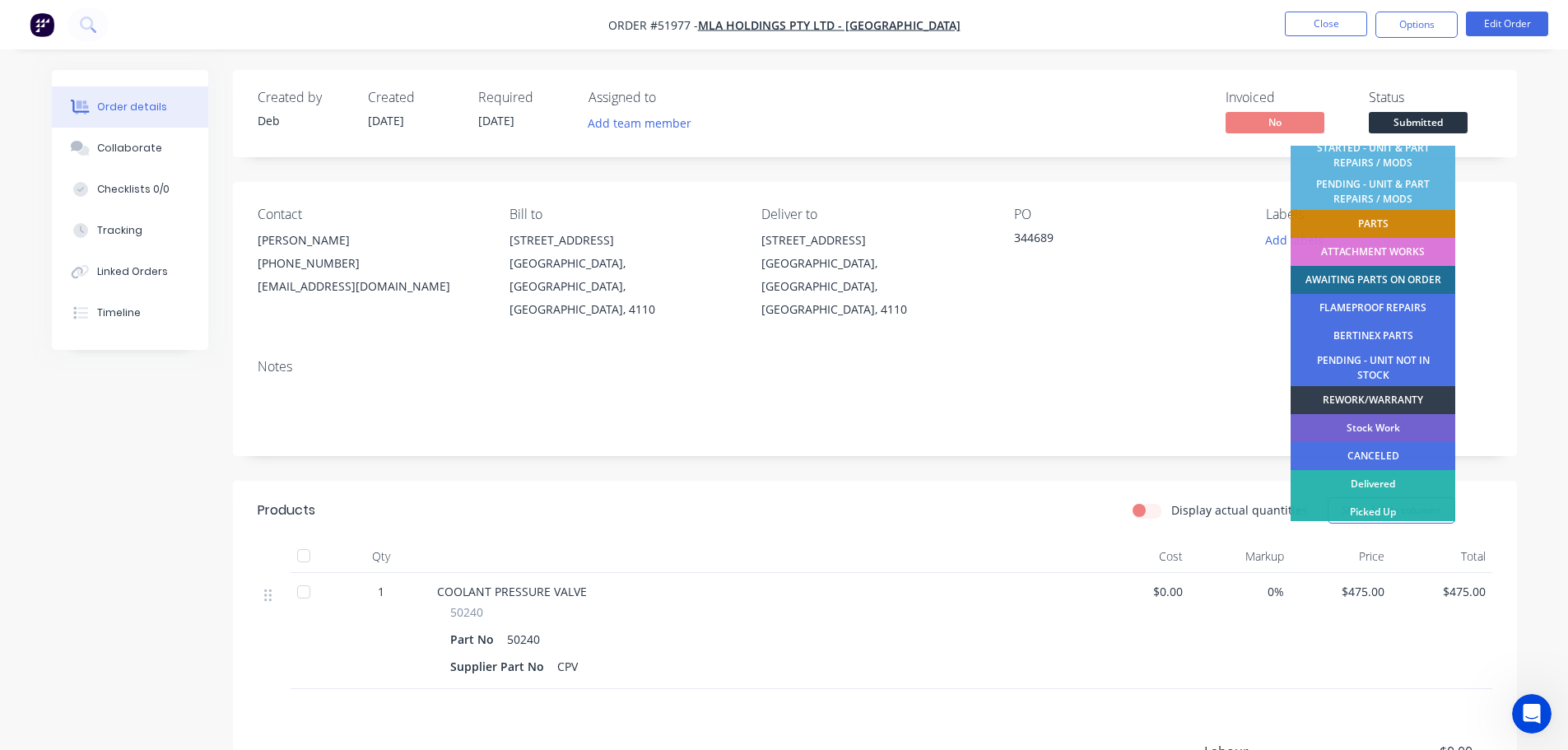
click at [1373, 276] on div "AWAITING PARTS ON ORDER" at bounding box center [1373, 279] width 165 height 28
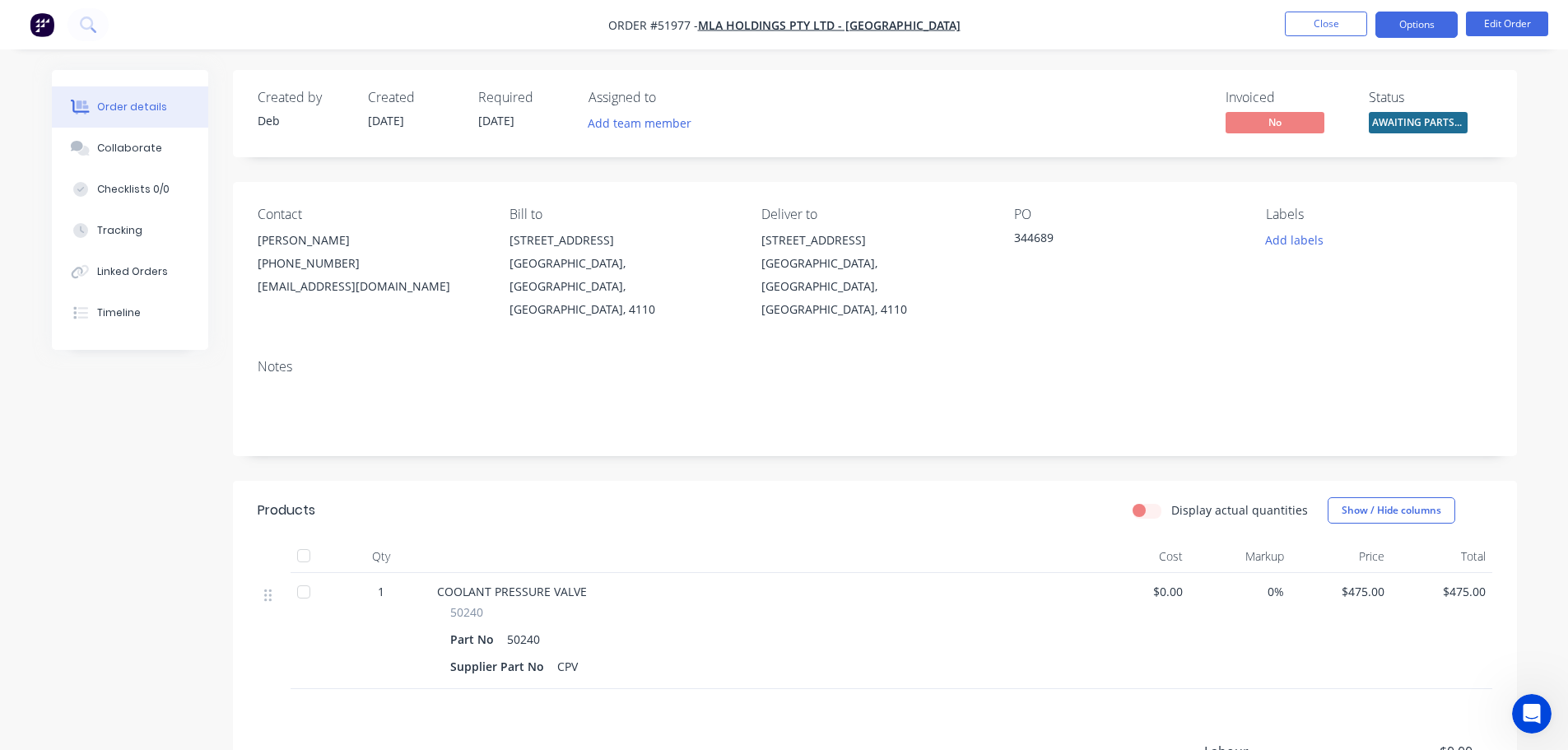
click at [1421, 12] on nav "Order #51977 - MLA HOLDINGS PTY LTD - HEATHWOOD Close Options Edit Order" at bounding box center [784, 25] width 1568 height 49
click at [1421, 16] on button "Options" at bounding box center [1416, 25] width 82 height 26
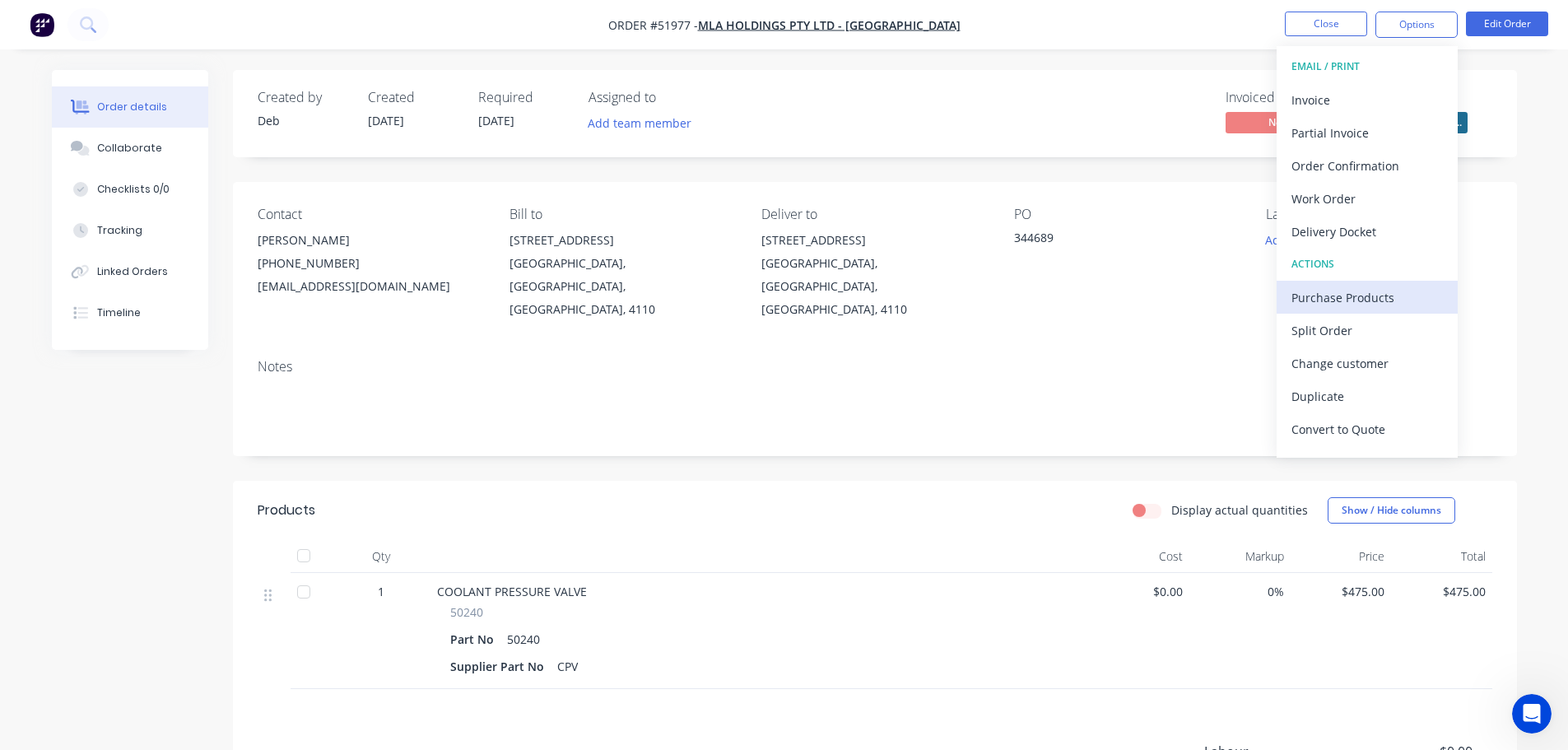
click at [1373, 296] on div "Purchase Products" at bounding box center [1367, 298] width 151 height 24
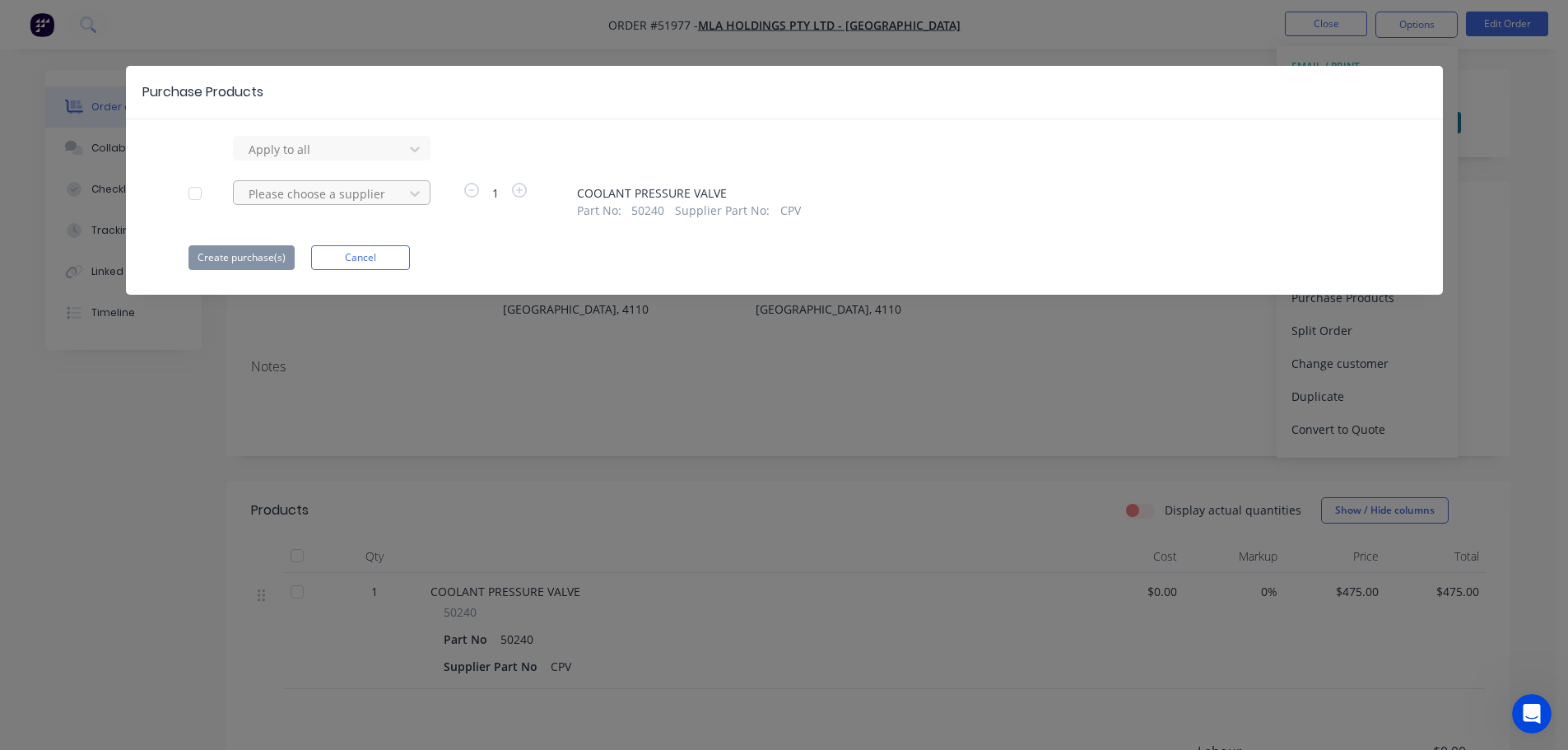
click at [352, 160] on div at bounding box center [321, 149] width 148 height 20
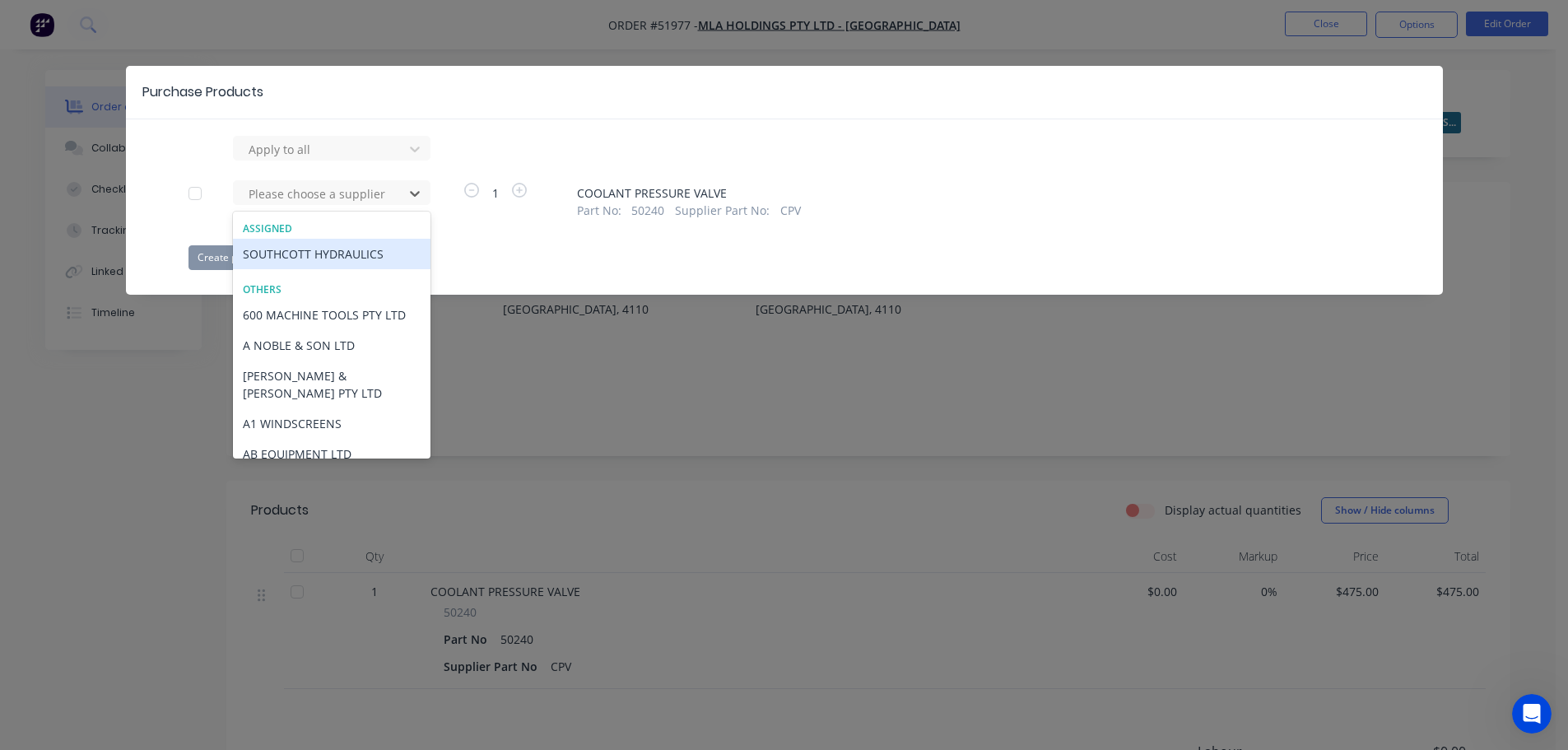
click at [322, 255] on div "SOUTHCOTT HYDRAULICS" at bounding box center [332, 254] width 198 height 30
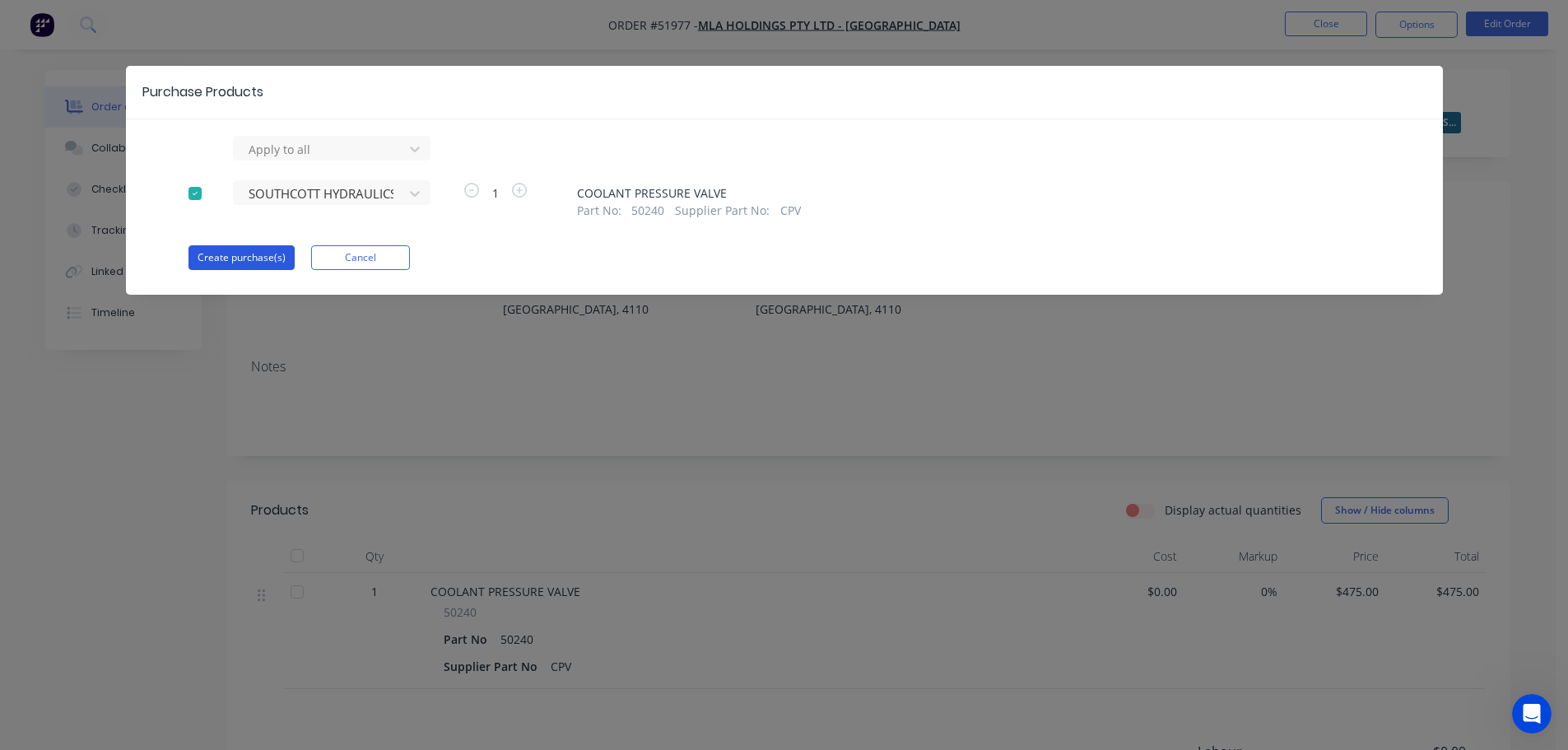
click at [256, 265] on button "Create purchase(s)" at bounding box center [242, 257] width 107 height 25
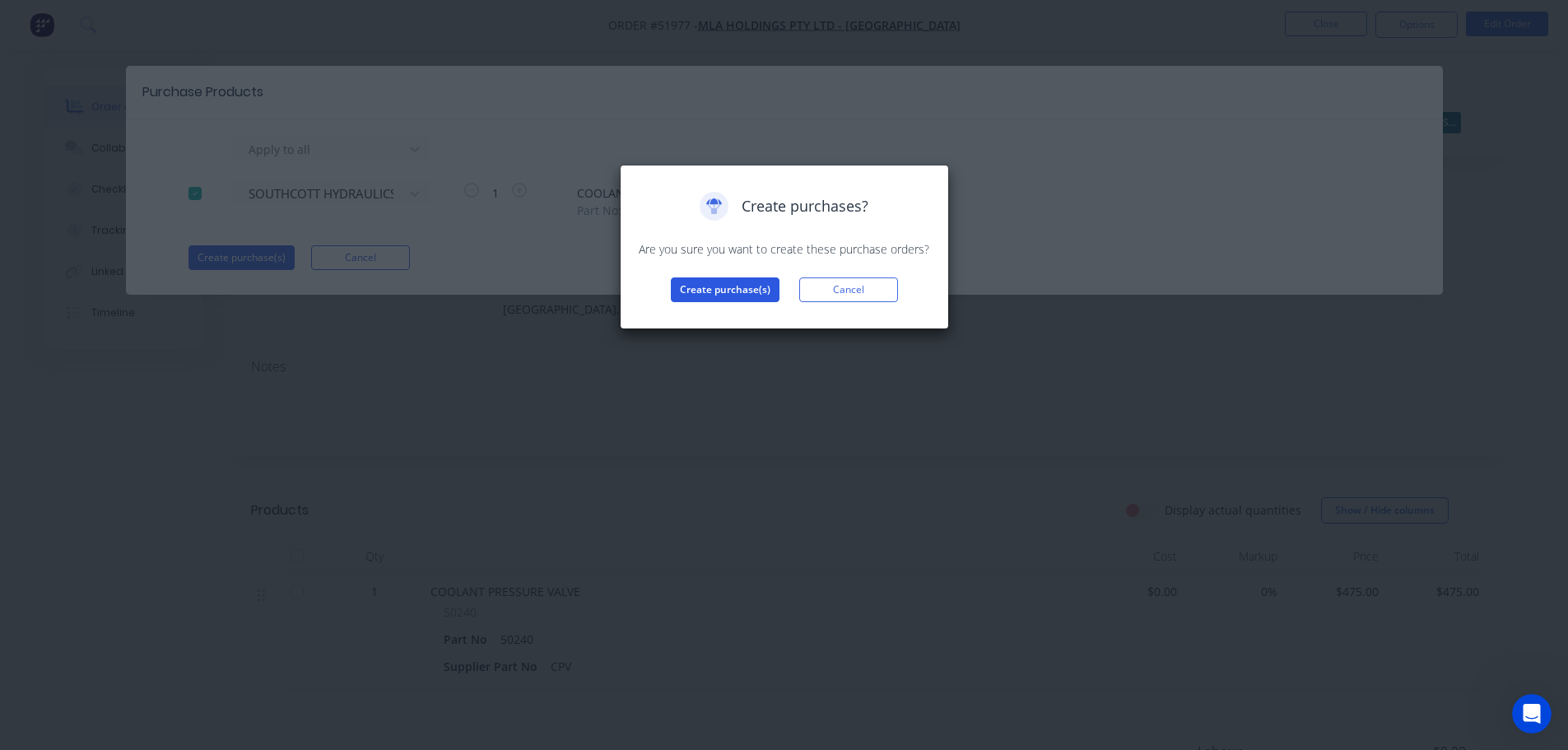
click at [737, 293] on button "Create purchase(s)" at bounding box center [725, 289] width 108 height 25
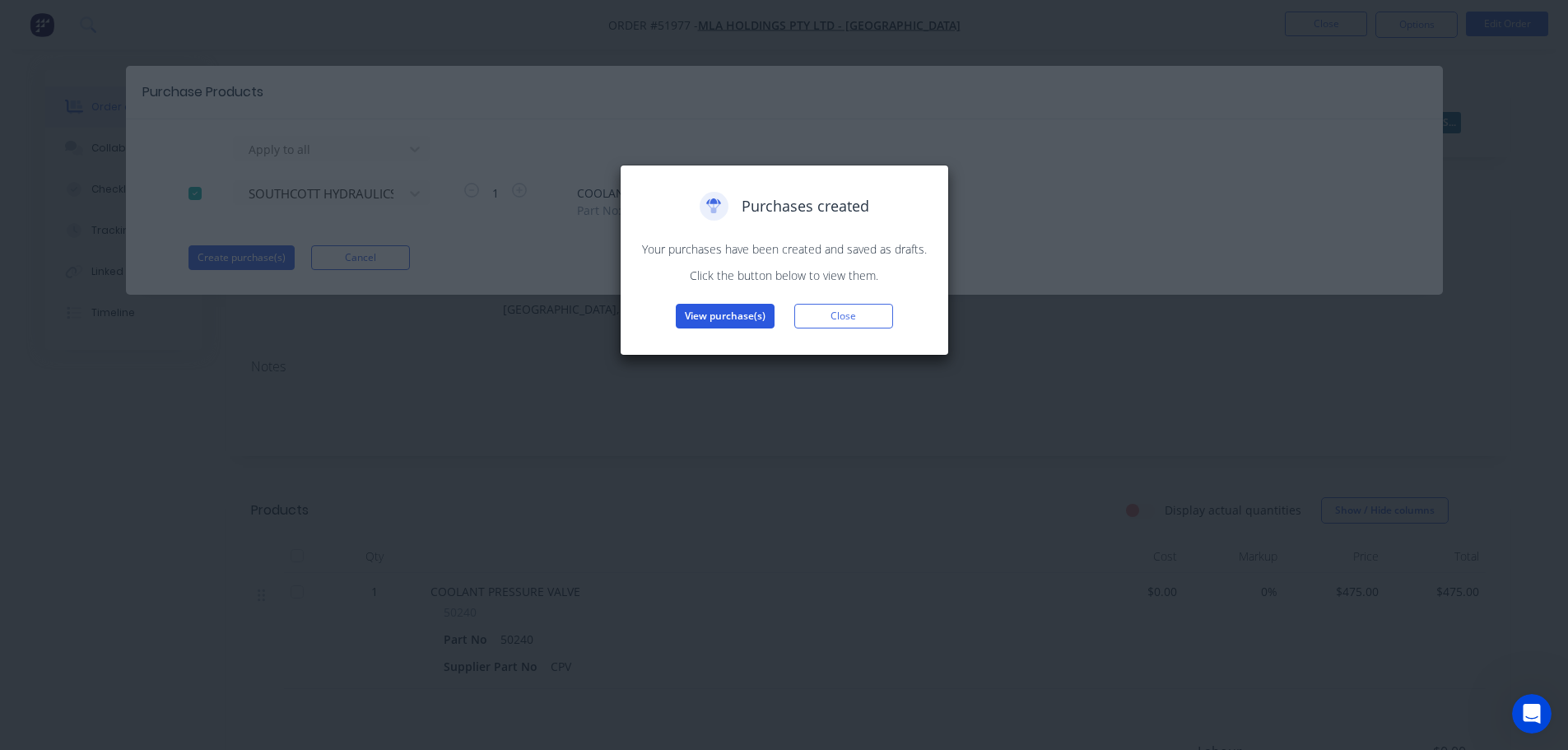
click at [737, 310] on button "View purchase(s)" at bounding box center [725, 315] width 99 height 25
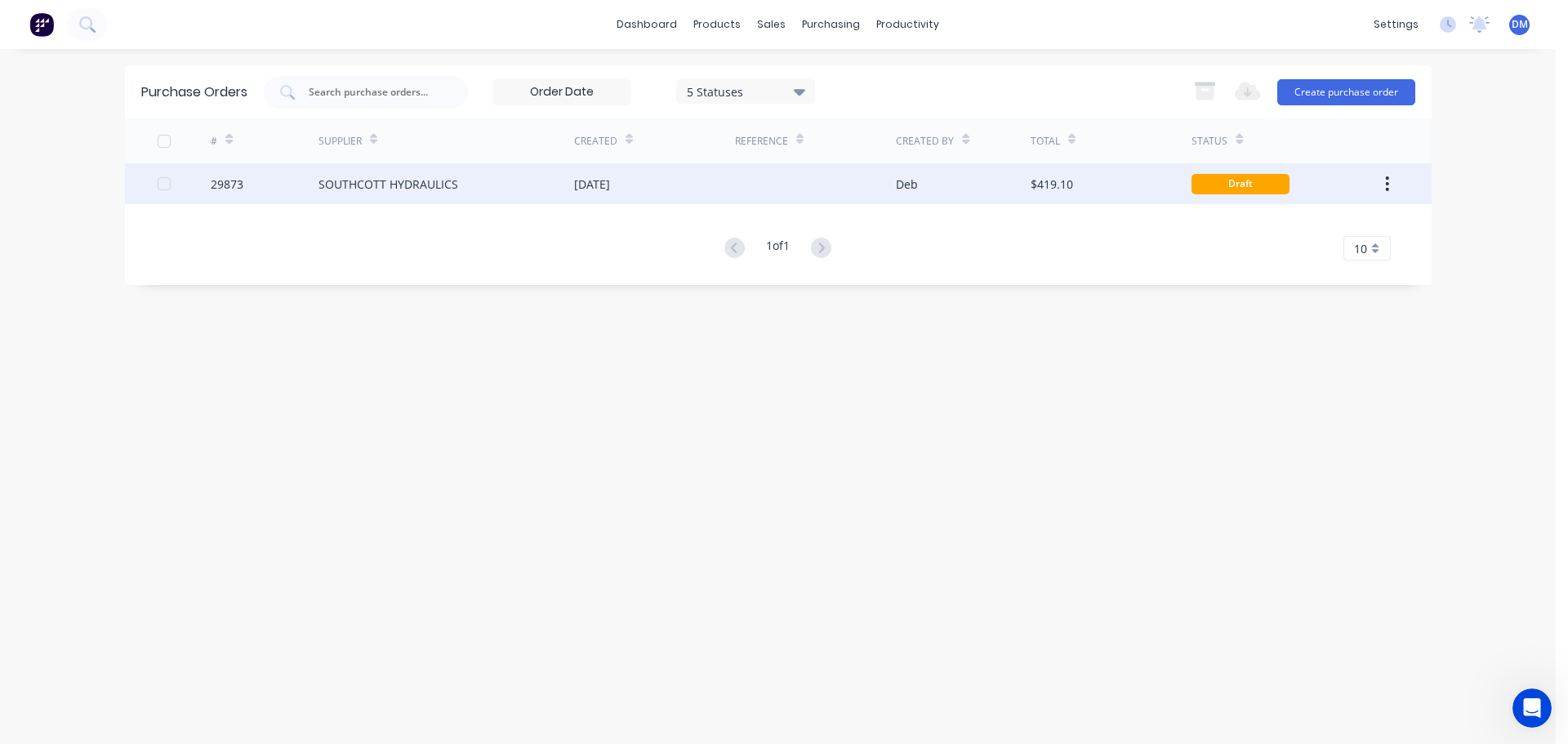
click at [451, 185] on div "SOUTHCOTT HYDRAULICS" at bounding box center [388, 184] width 139 height 17
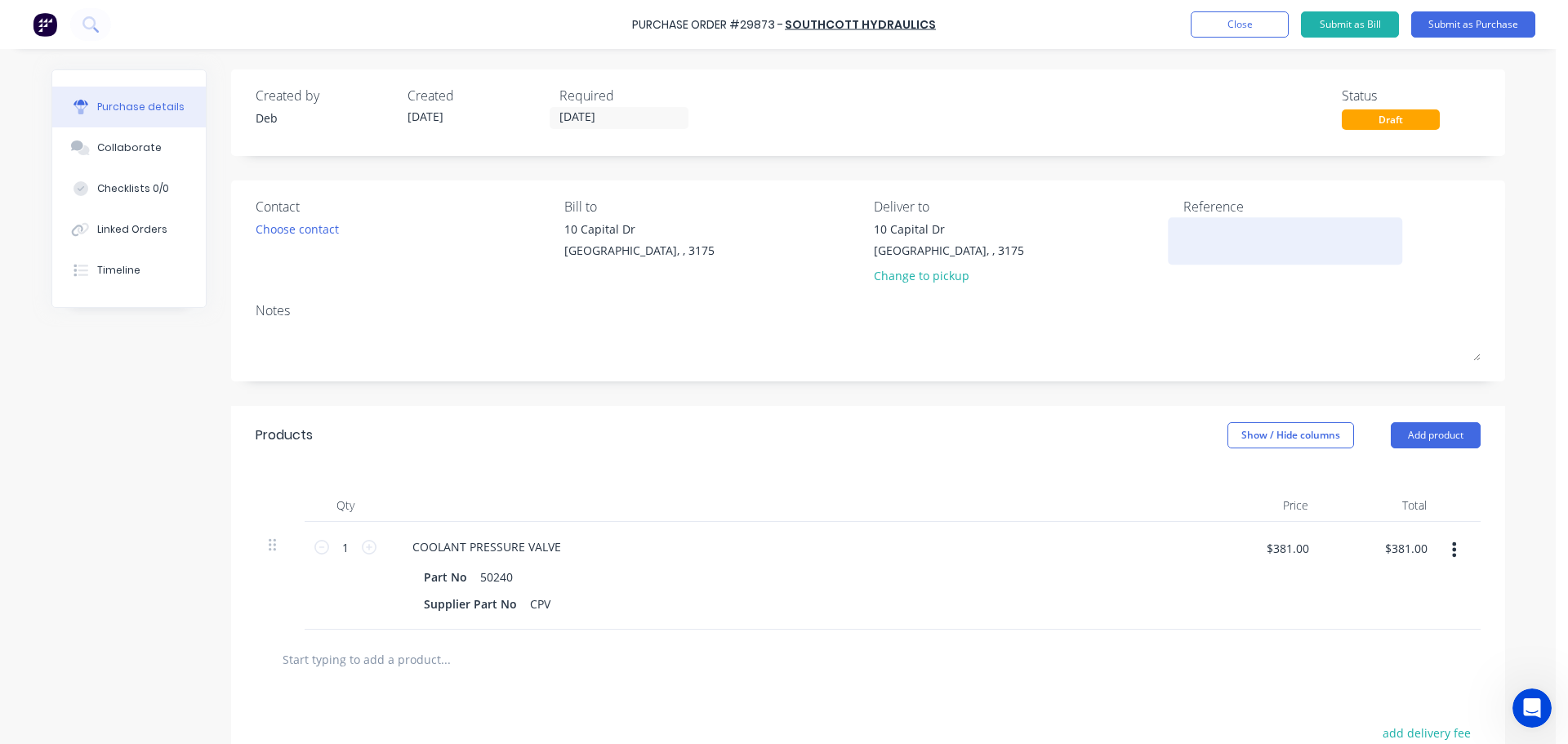
click at [1211, 242] on textarea at bounding box center [1284, 239] width 204 height 37
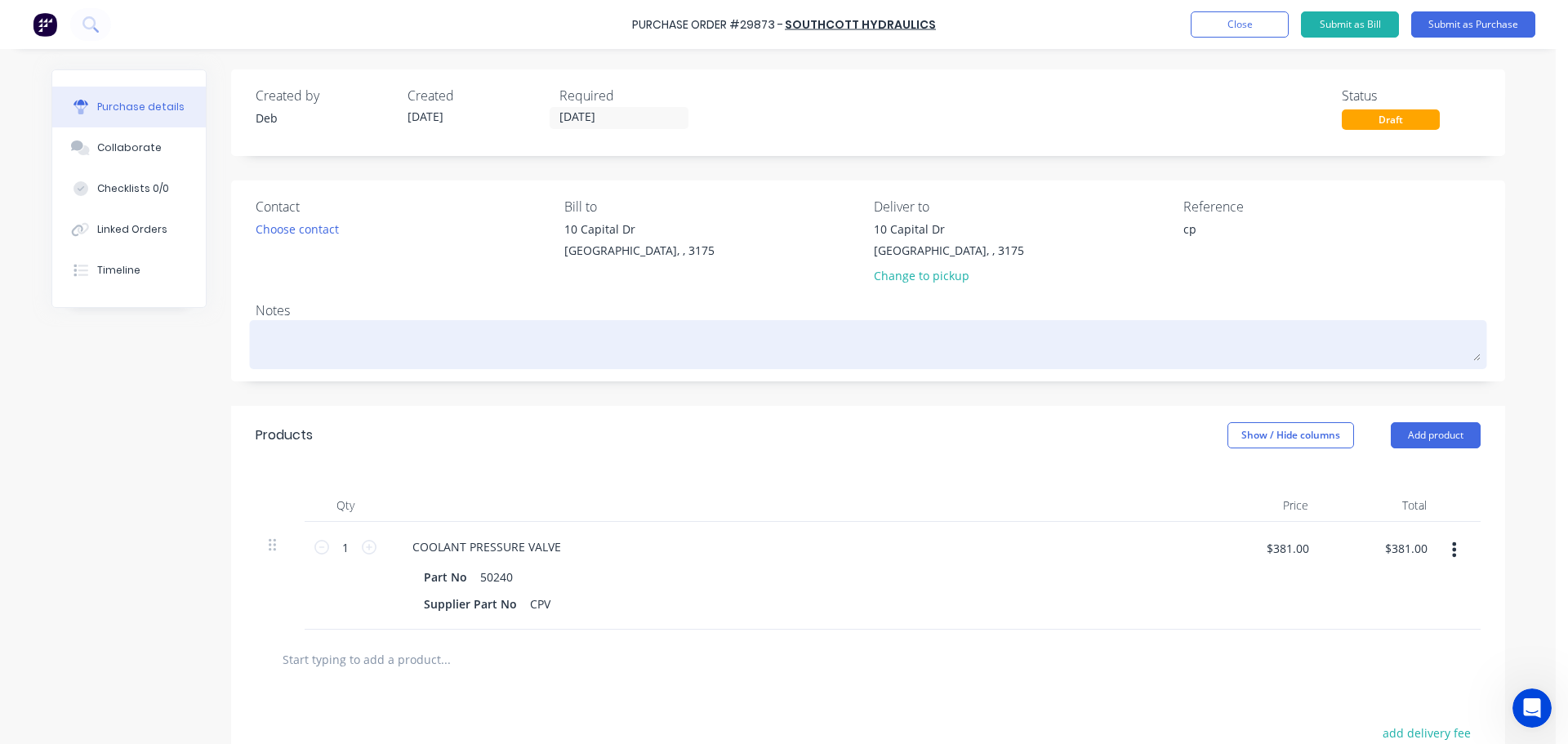
type textarea "c"
type textarea "CP"
type textarea "x"
type textarea "CPR"
type textarea "x"
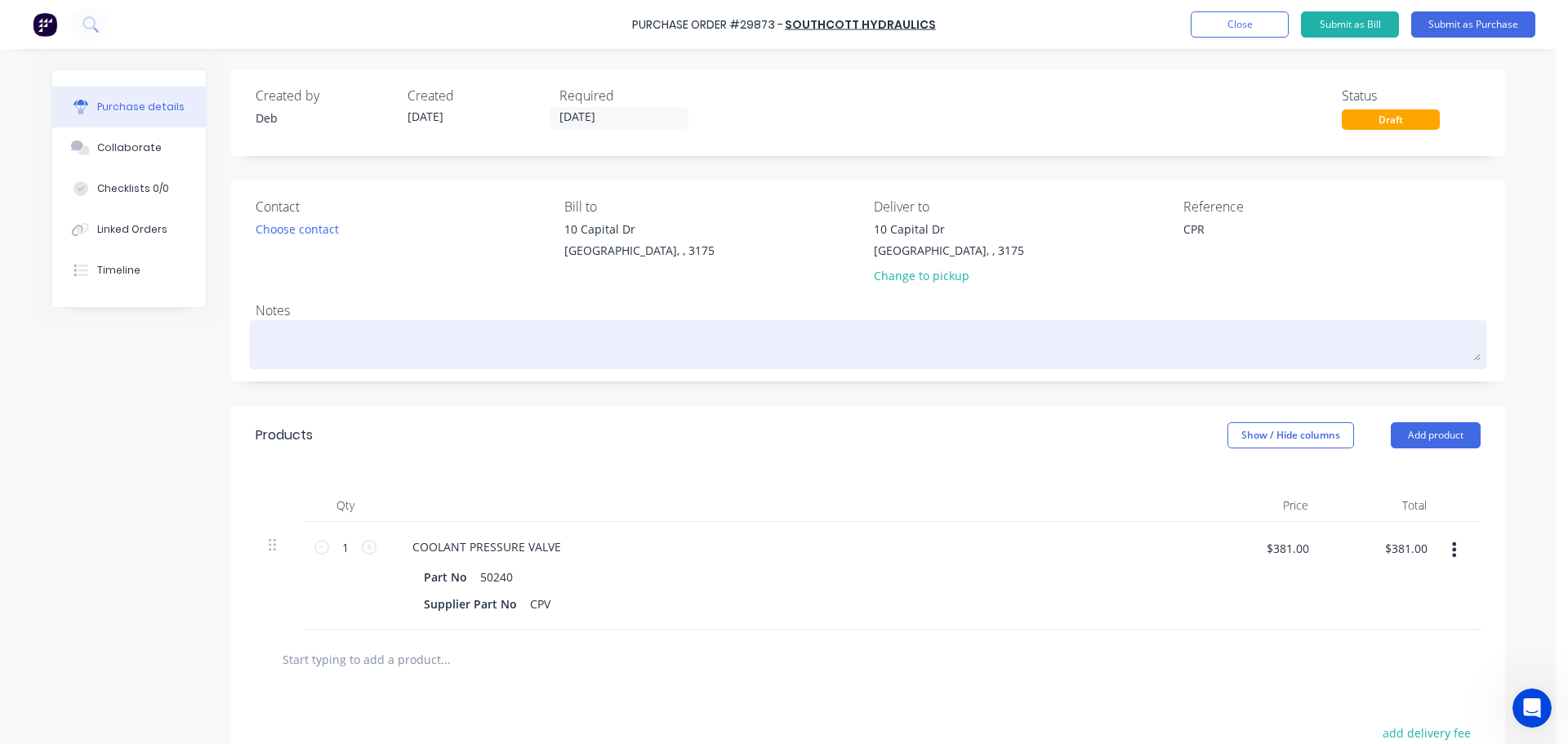
type textarea "CP"
type textarea "x"
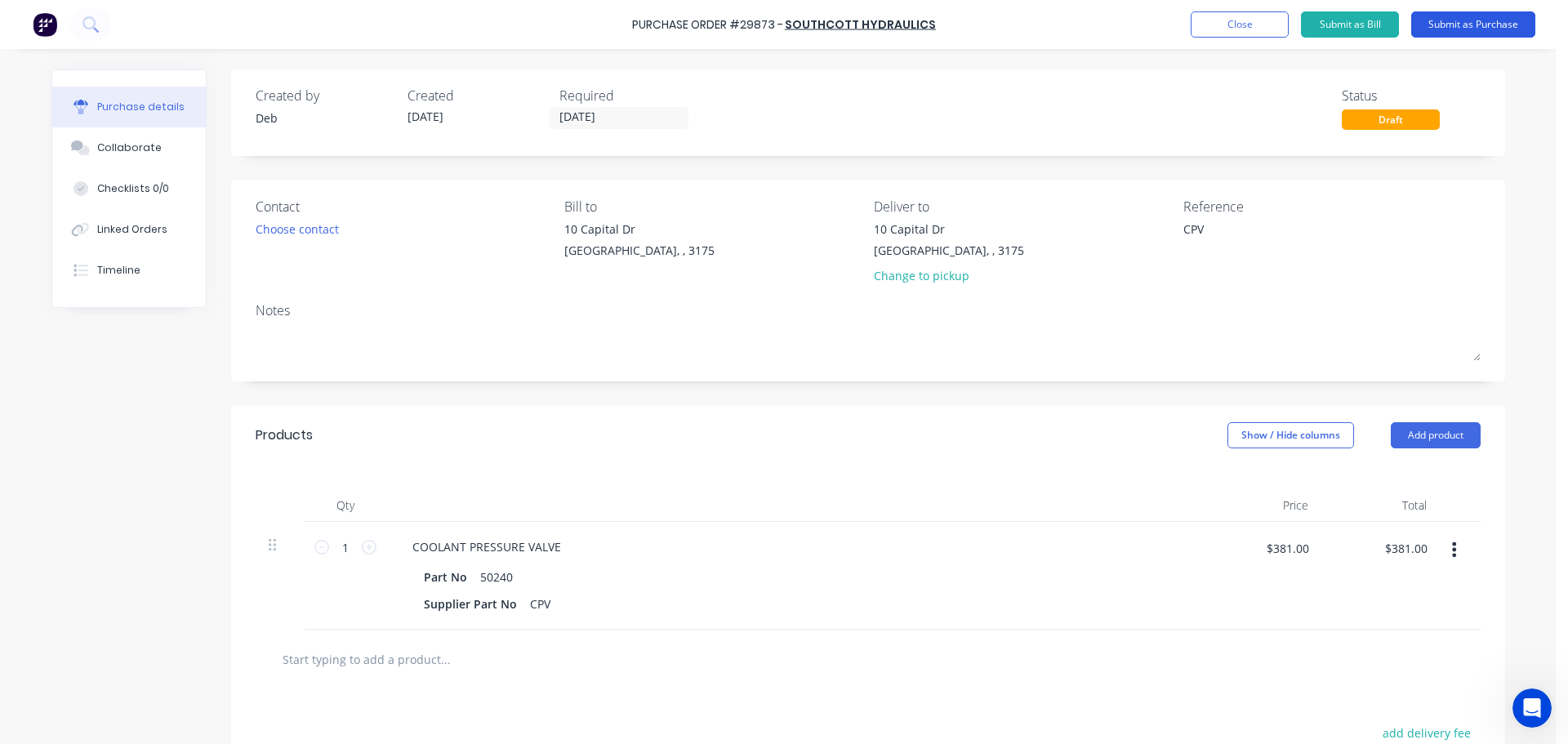
type textarea "CPV"
type textarea "x"
type textarea "CPV"
click at [1445, 29] on button "Submit as Purchase" at bounding box center [1473, 24] width 124 height 26
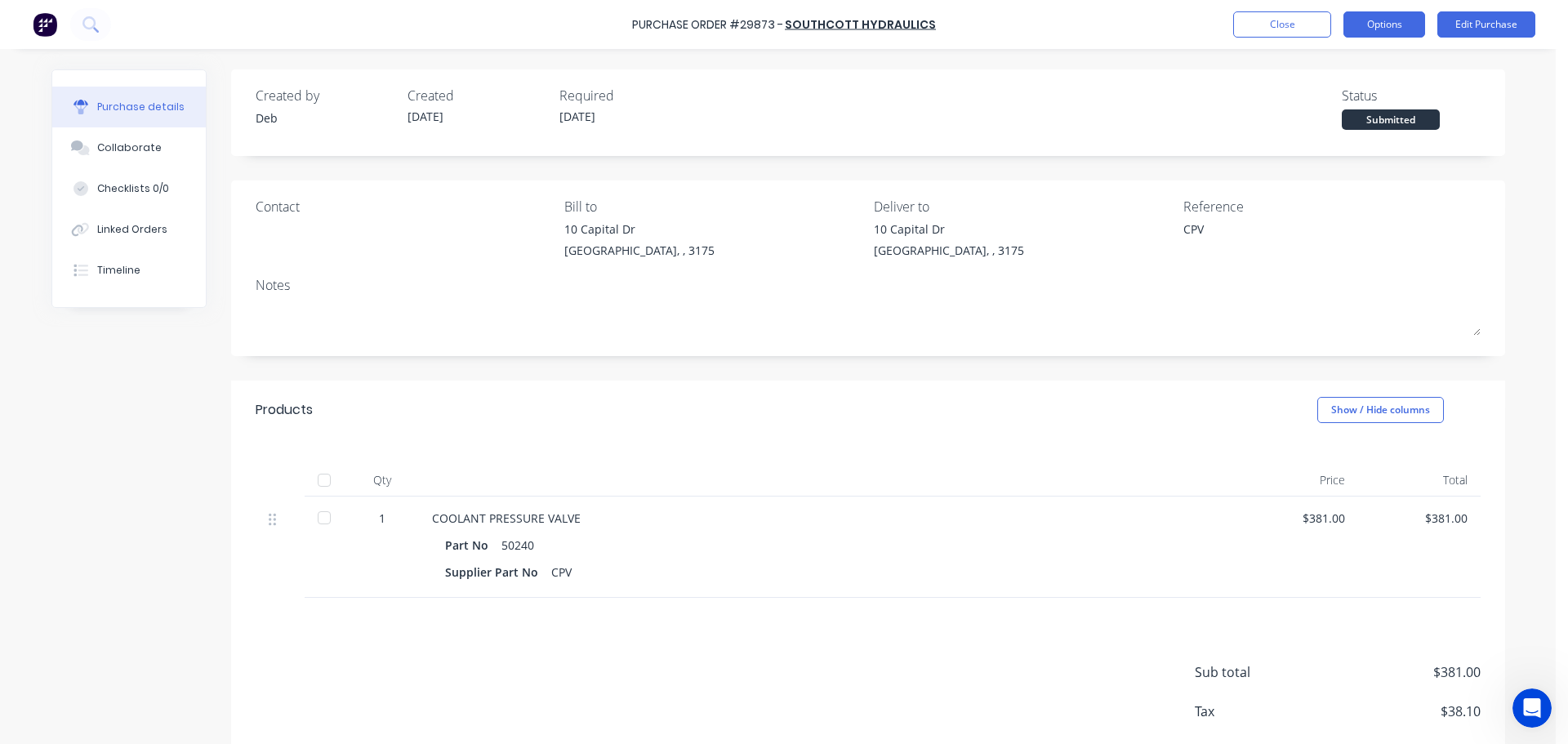
click at [1397, 16] on button "Options" at bounding box center [1383, 24] width 81 height 26
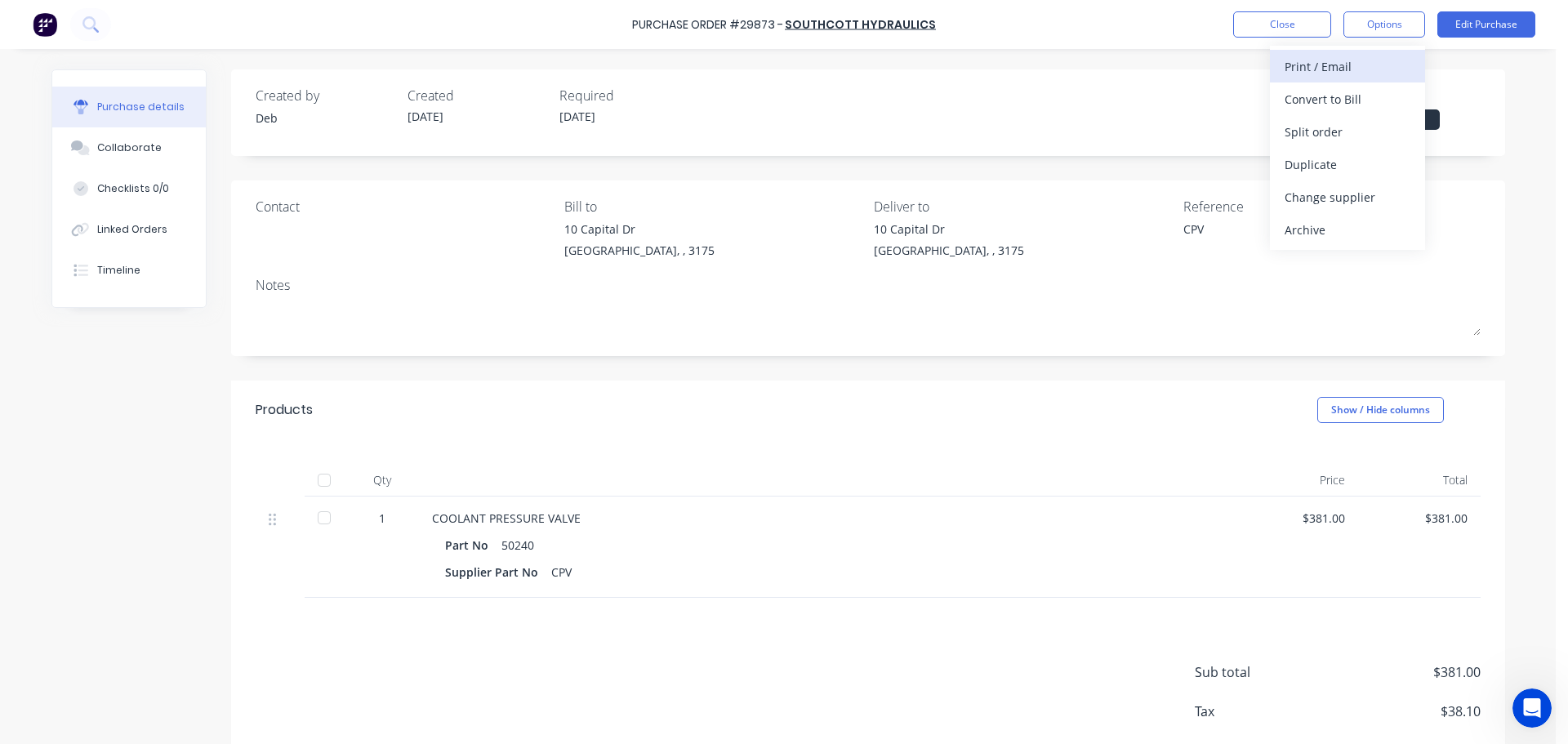
click at [1333, 71] on div "Print / Email" at bounding box center [1347, 66] width 126 height 23
click at [1310, 97] on div "With pricing" at bounding box center [1347, 99] width 126 height 23
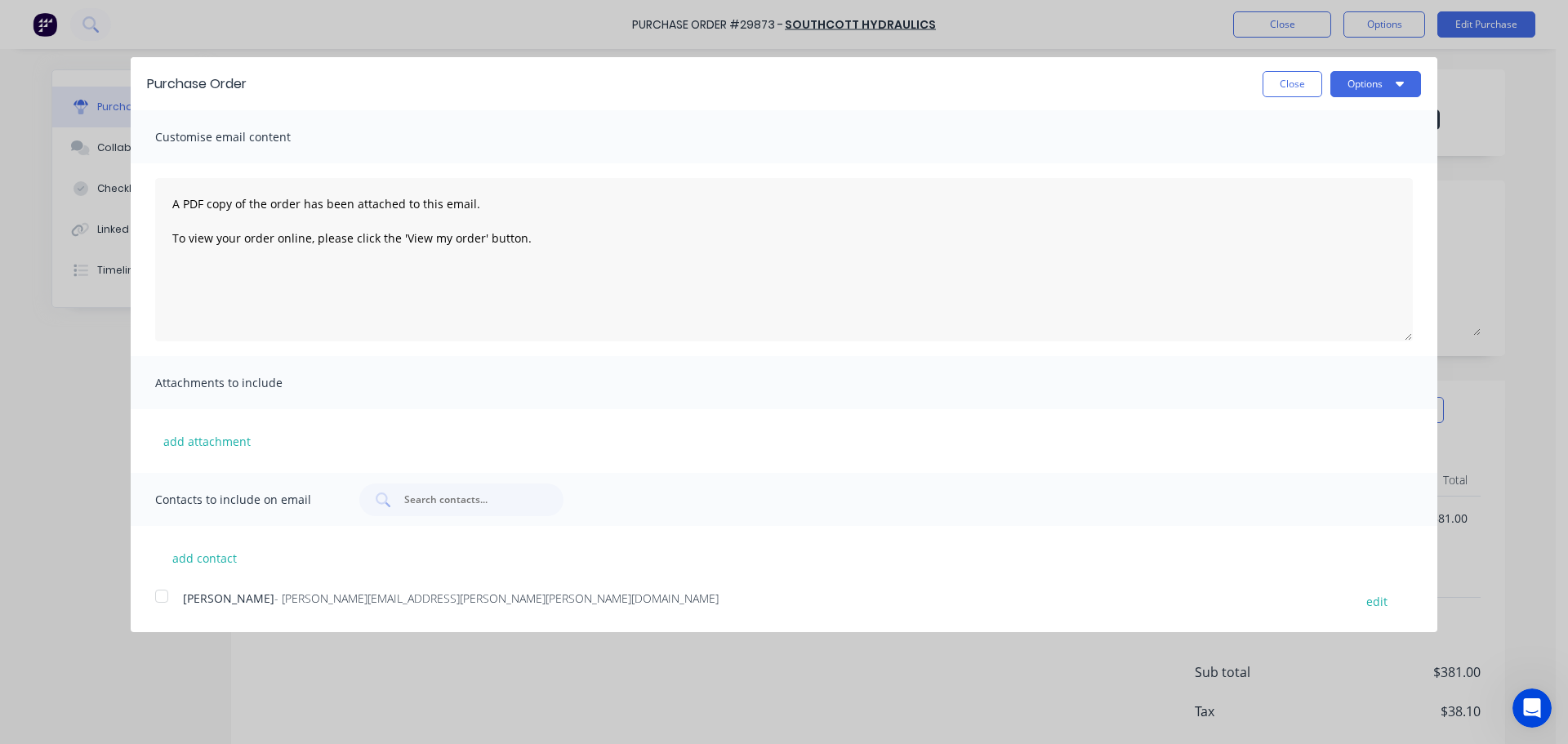
click at [164, 598] on div at bounding box center [161, 596] width 33 height 33
click at [1356, 84] on button "Options" at bounding box center [1375, 84] width 91 height 26
click at [1310, 166] on div "Email" at bounding box center [1343, 158] width 126 height 23
type textarea "x"
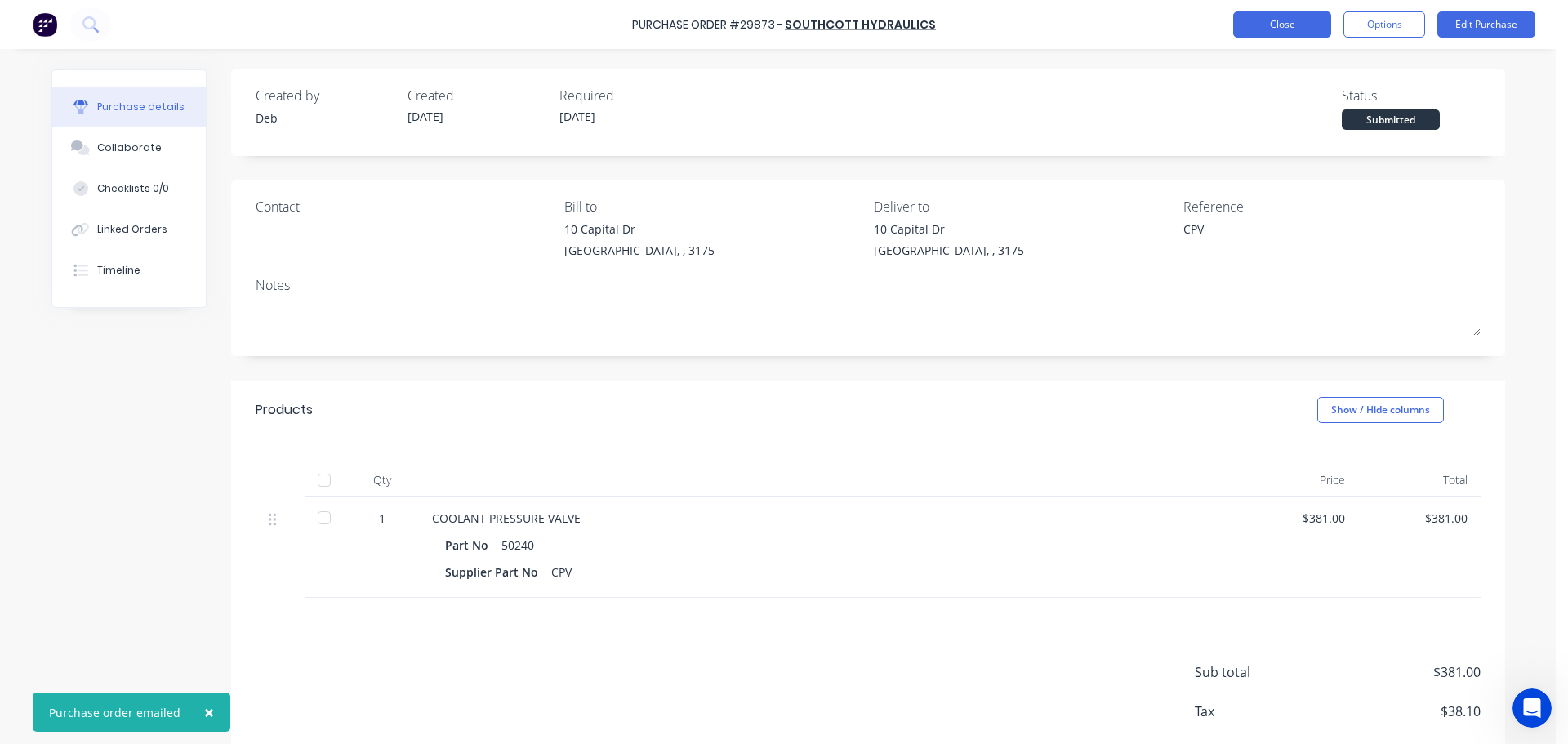
click at [1263, 26] on button "Close" at bounding box center [1282, 24] width 98 height 26
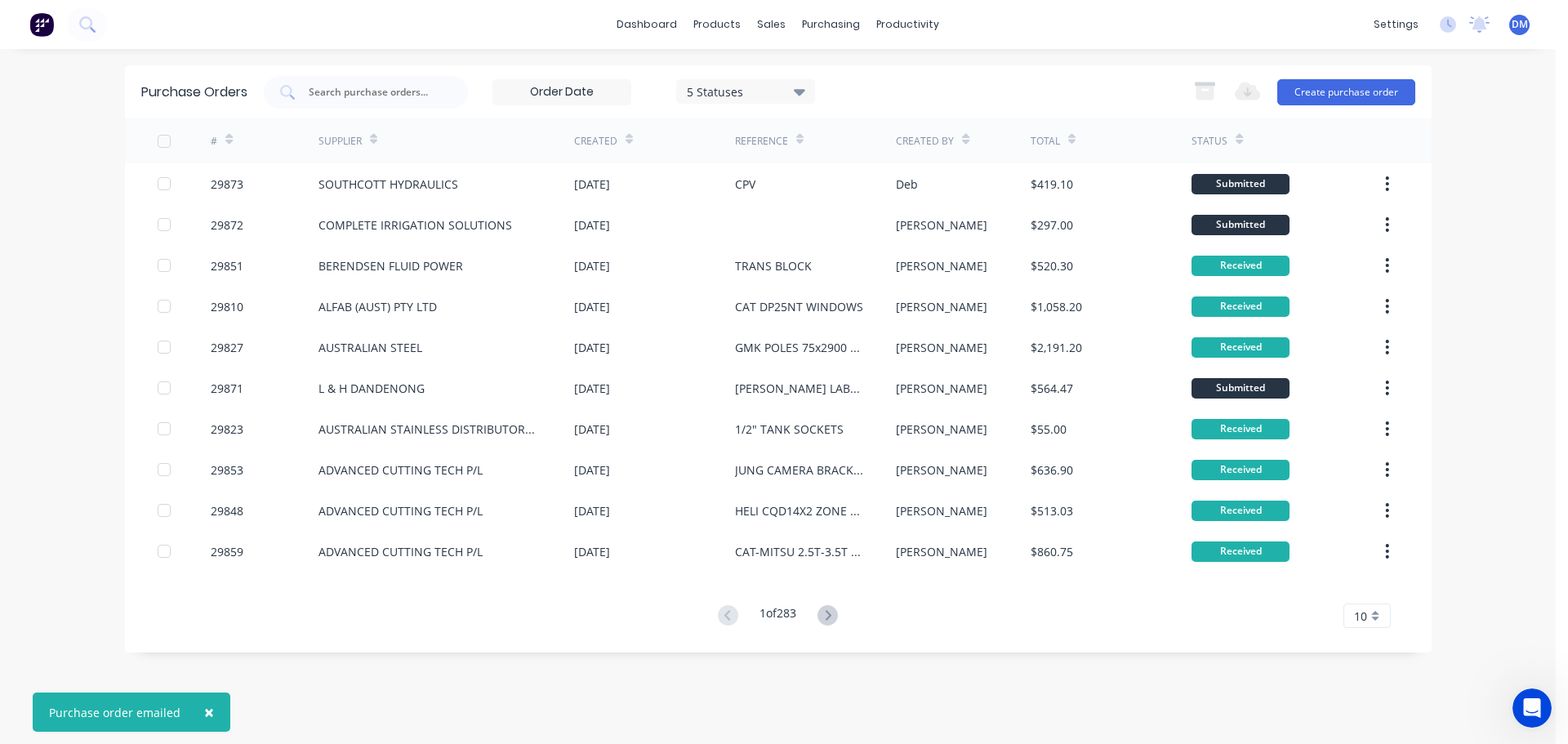
click at [24, 36] on button at bounding box center [41, 24] width 34 height 33
